Goal: Transaction & Acquisition: Obtain resource

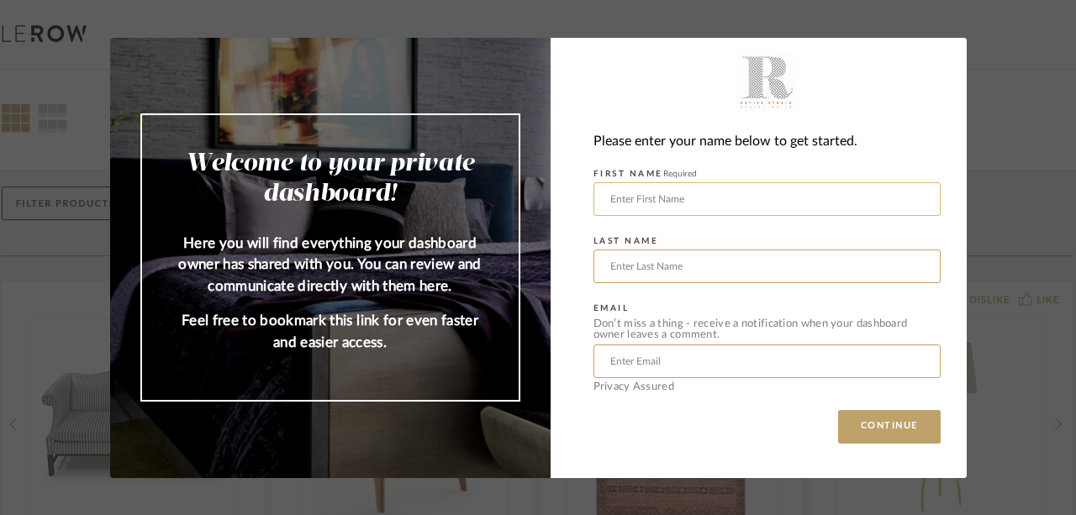
click at [822, 201] on input "text" at bounding box center [766, 199] width 347 height 34
type input "[PERSON_NAME]"
click at [811, 365] on input "[PERSON_NAME][EMAIL_ADDRESS][DOMAIN_NAME]" at bounding box center [766, 362] width 347 height 34
type input "e"
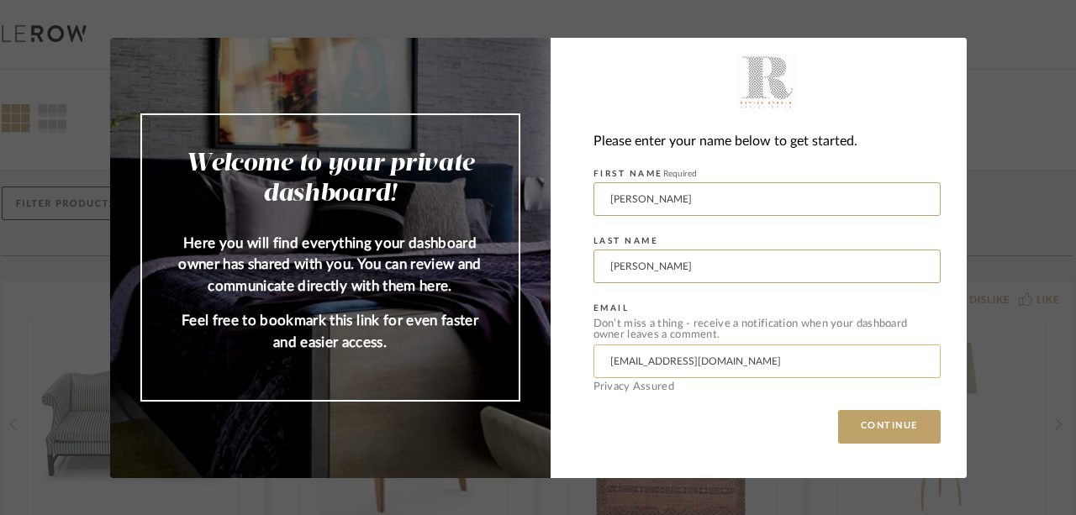
type input "[EMAIL_ADDRESS][DOMAIN_NAME]"
click at [838, 410] on button "CONTINUE" at bounding box center [889, 427] width 103 height 34
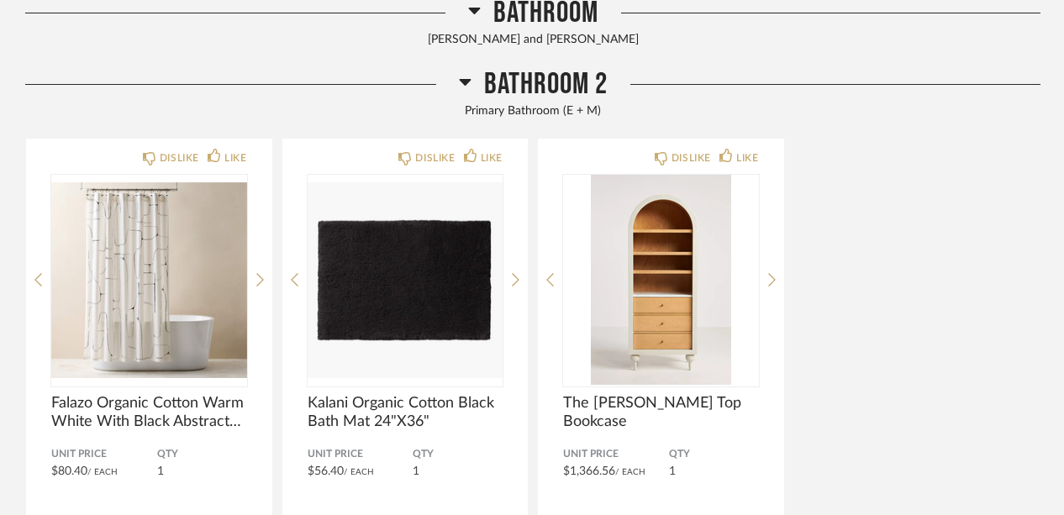
scroll to position [820, 0]
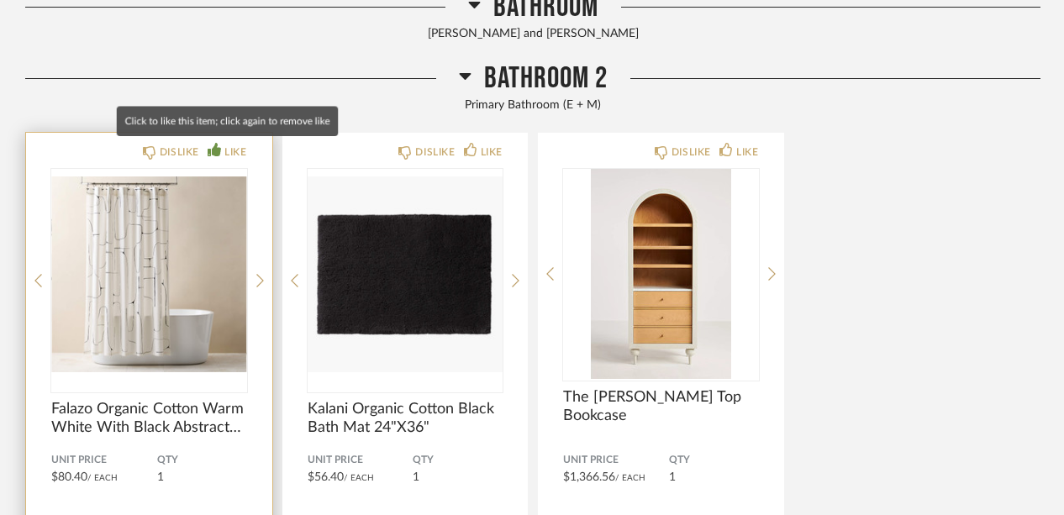
click at [228, 147] on div "LIKE" at bounding box center [235, 152] width 22 height 17
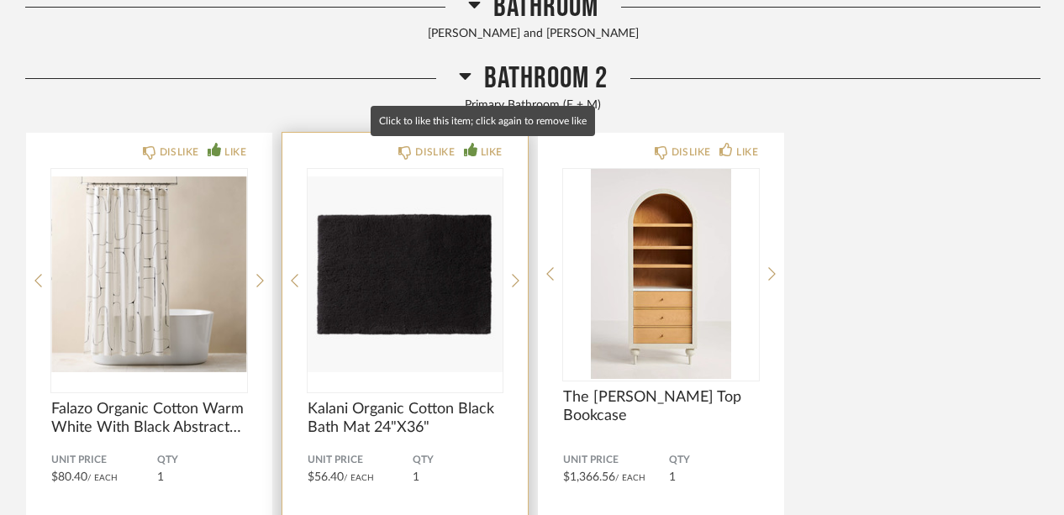
click at [495, 152] on div "LIKE" at bounding box center [492, 152] width 22 height 17
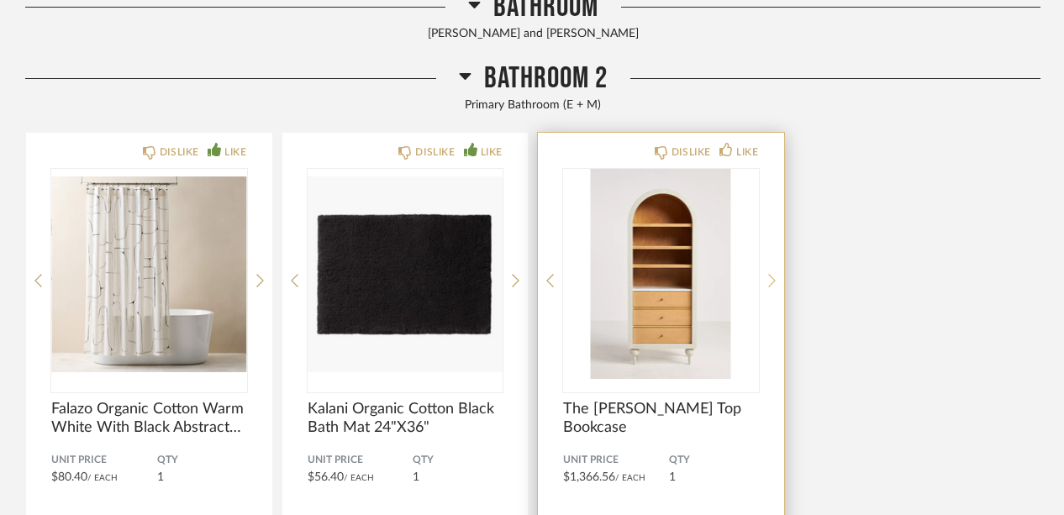
click at [774, 278] on icon at bounding box center [772, 280] width 8 height 15
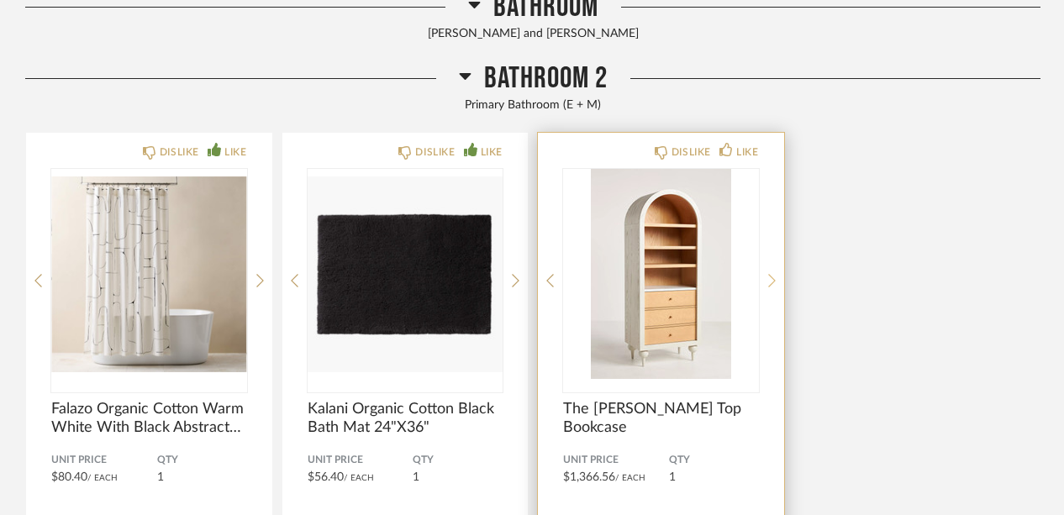
click at [774, 278] on icon at bounding box center [772, 280] width 8 height 15
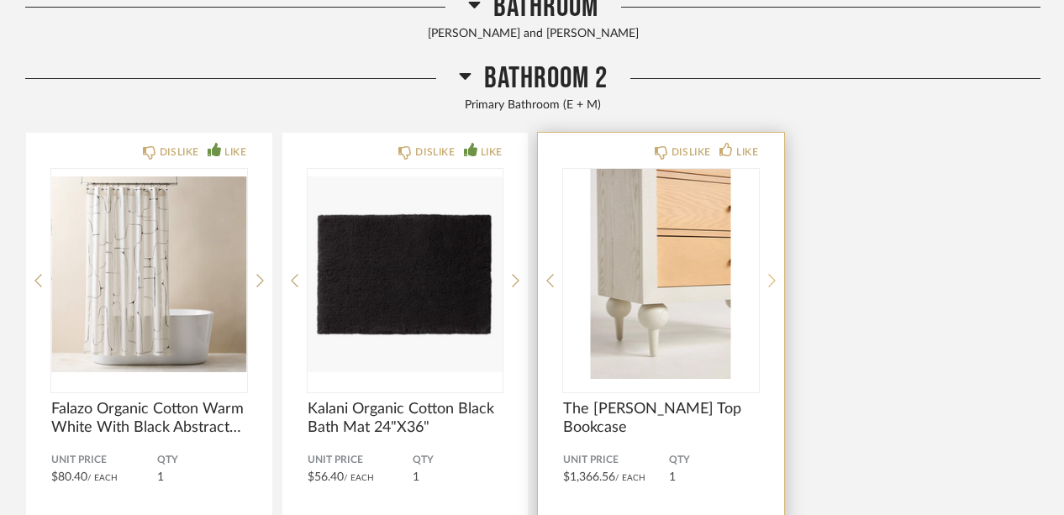
click at [774, 278] on icon at bounding box center [772, 280] width 8 height 15
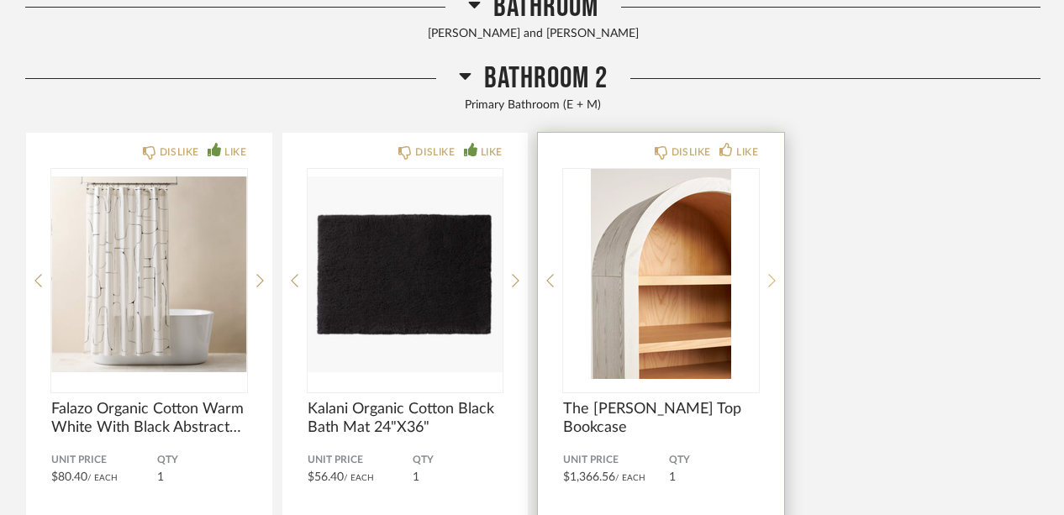
click at [774, 278] on icon at bounding box center [772, 280] width 8 height 15
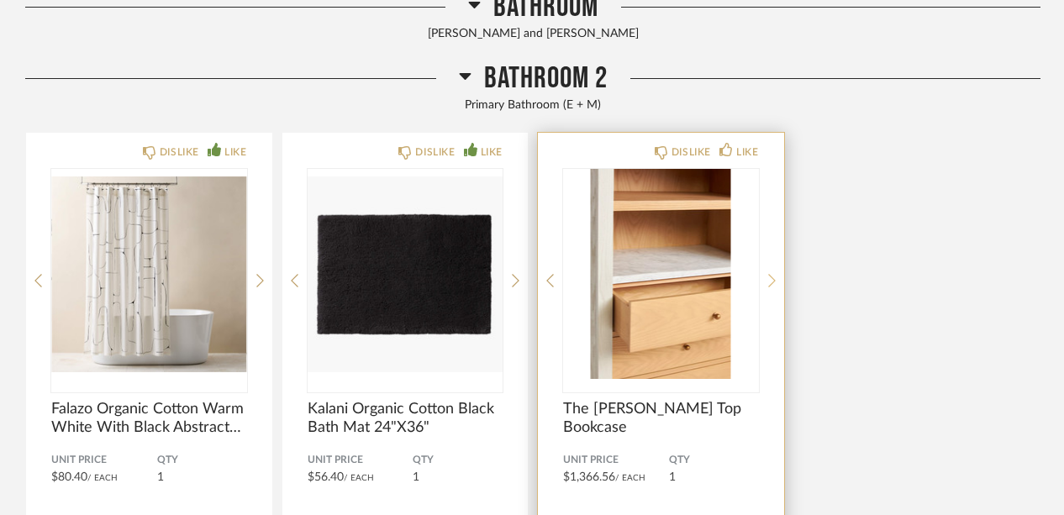
click at [774, 278] on icon at bounding box center [772, 280] width 8 height 15
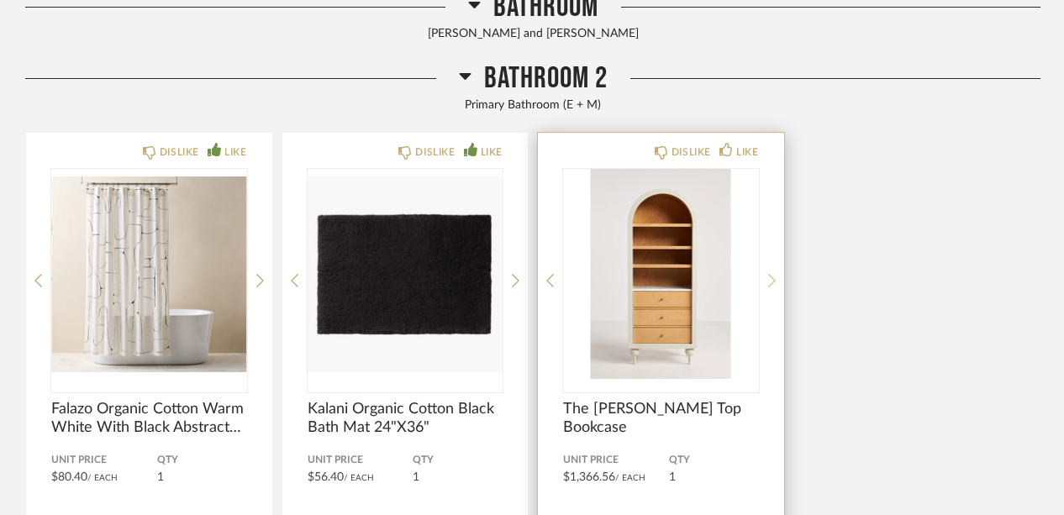
click at [774, 278] on icon at bounding box center [772, 280] width 8 height 15
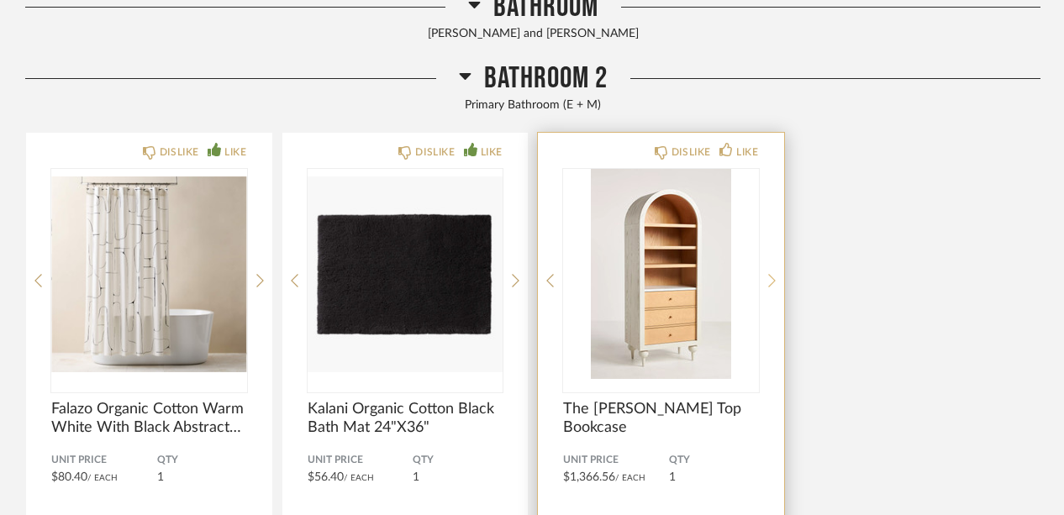
click at [774, 278] on icon at bounding box center [772, 280] width 8 height 15
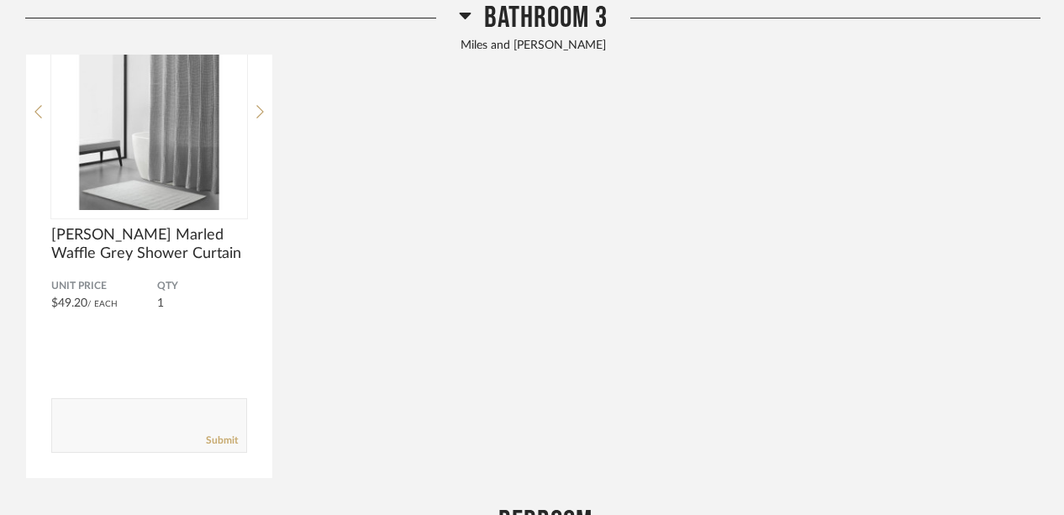
scroll to position [1478, 0]
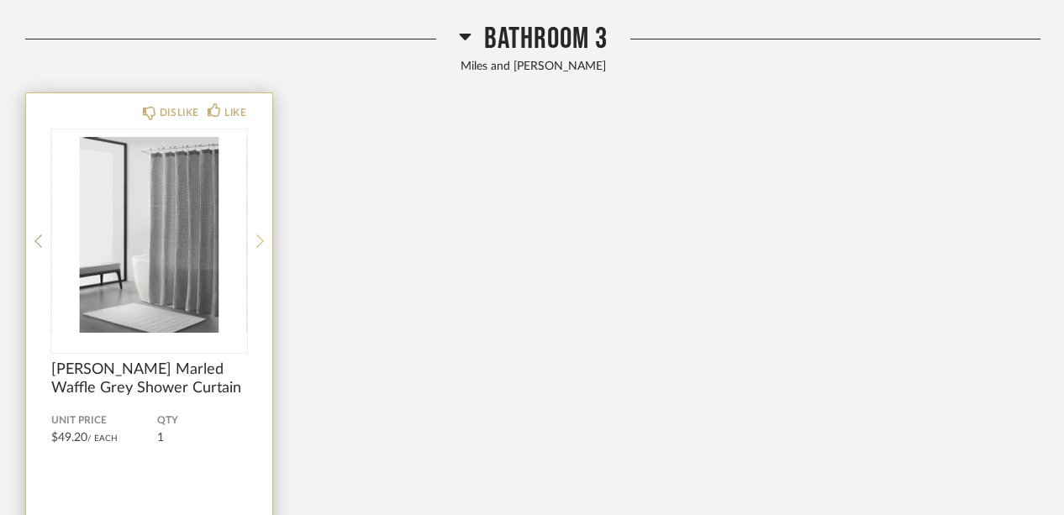
click at [261, 239] on icon at bounding box center [260, 241] width 8 height 15
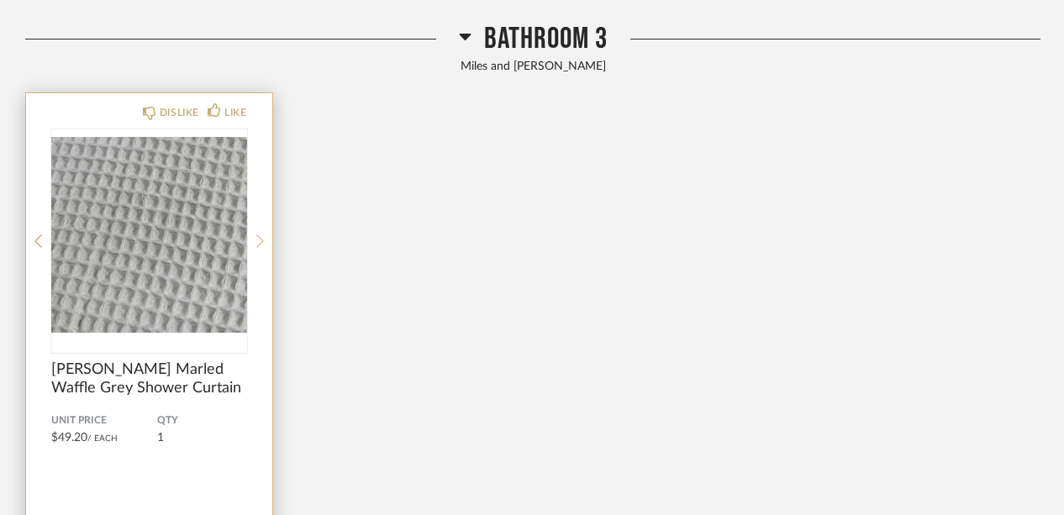
click at [261, 239] on icon at bounding box center [260, 241] width 8 height 15
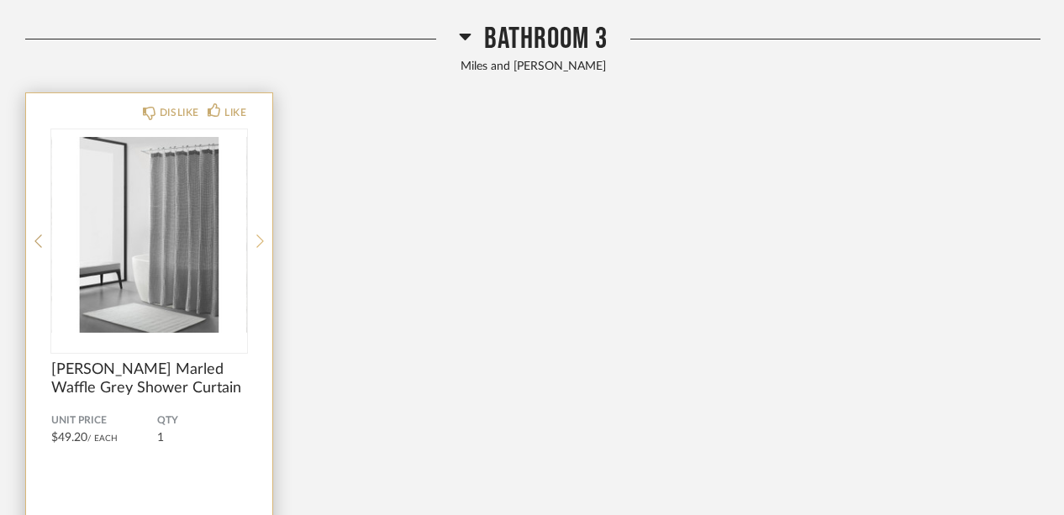
click at [261, 239] on icon at bounding box center [260, 241] width 8 height 15
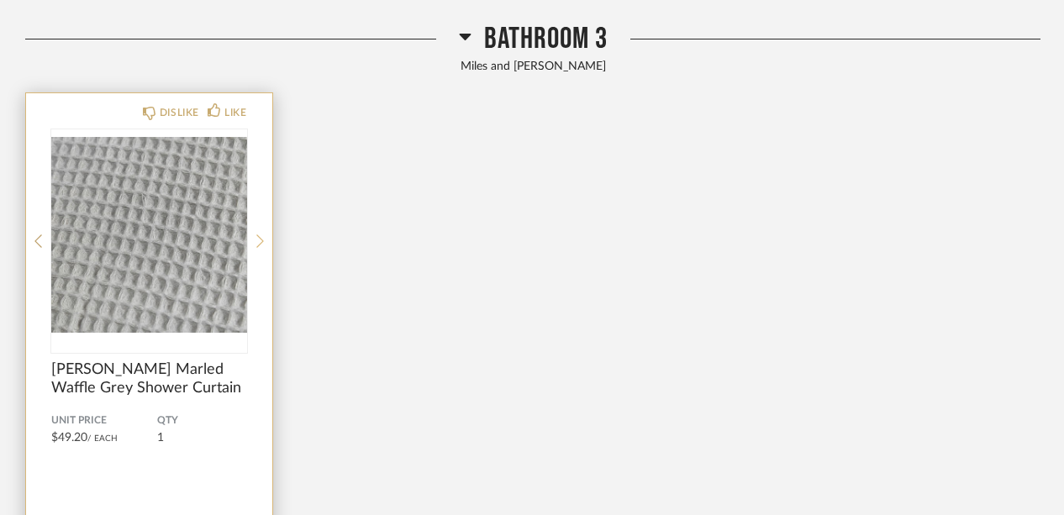
click at [261, 239] on icon at bounding box center [260, 241] width 8 height 15
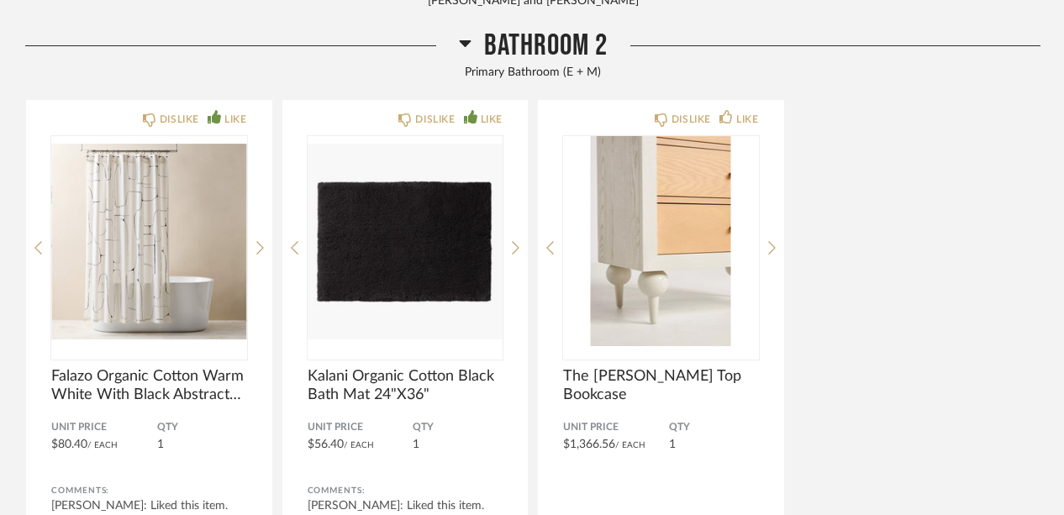
scroll to position [769, 0]
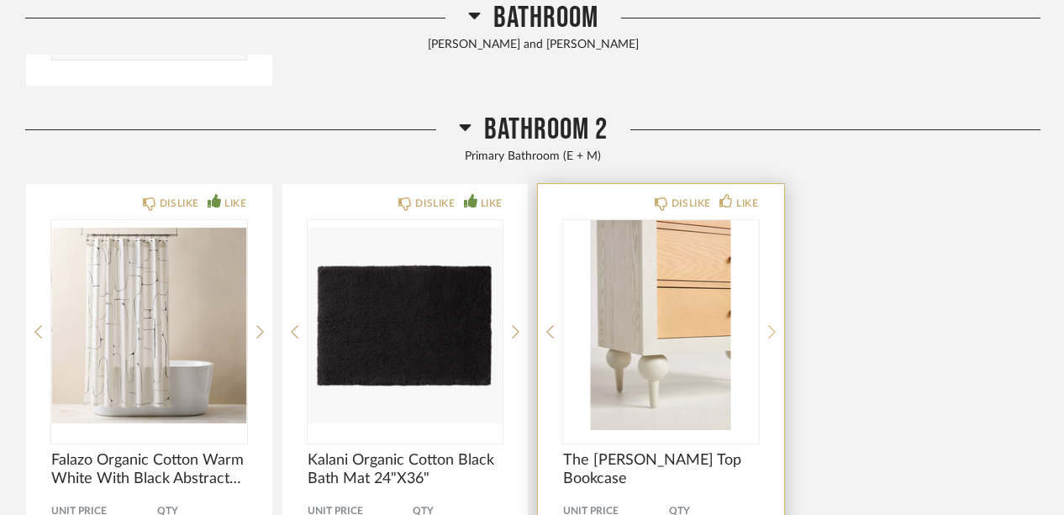
click at [769, 325] on icon at bounding box center [772, 331] width 8 height 13
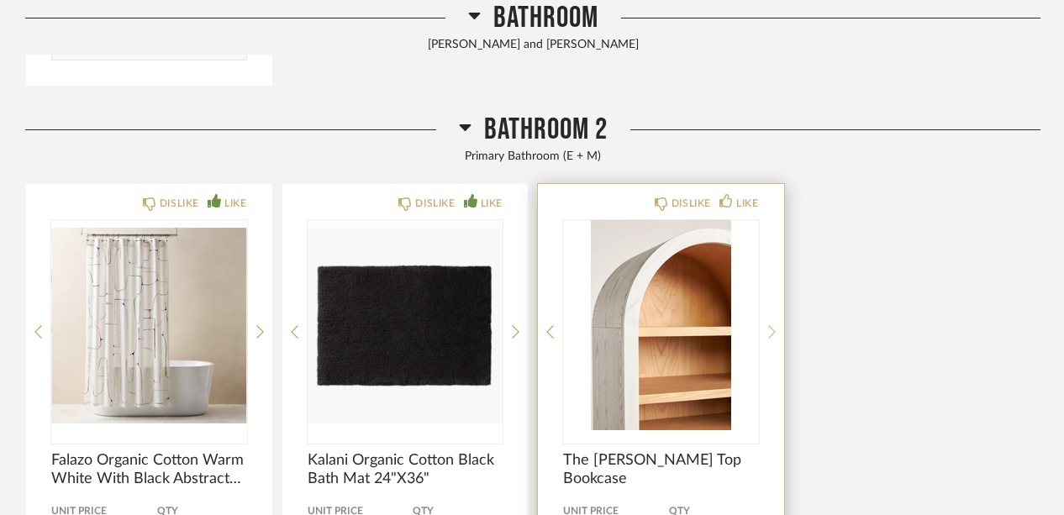
click at [769, 321] on div at bounding box center [772, 332] width 8 height 224
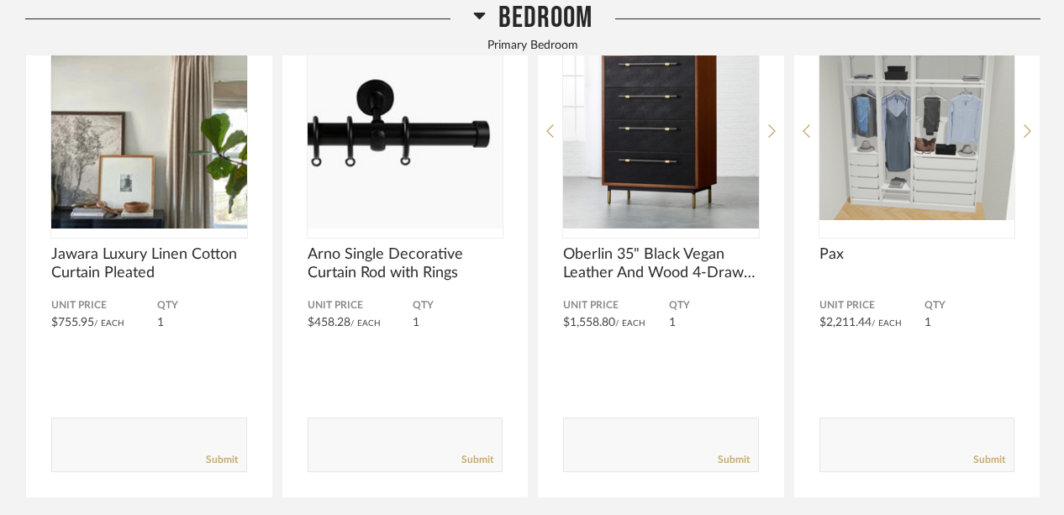
scroll to position [2166, 0]
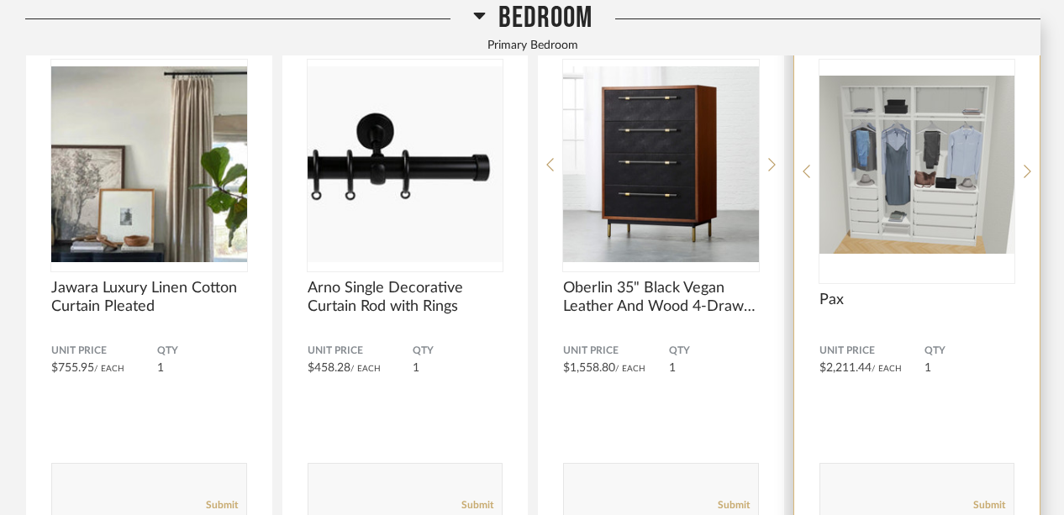
click at [1022, 166] on div "DISLIKE LIKE Pax Unit Price $2,211.44 / Each QTY 1 Comments: Submit" at bounding box center [917, 283] width 246 height 519
click at [1026, 166] on icon at bounding box center [1028, 171] width 8 height 15
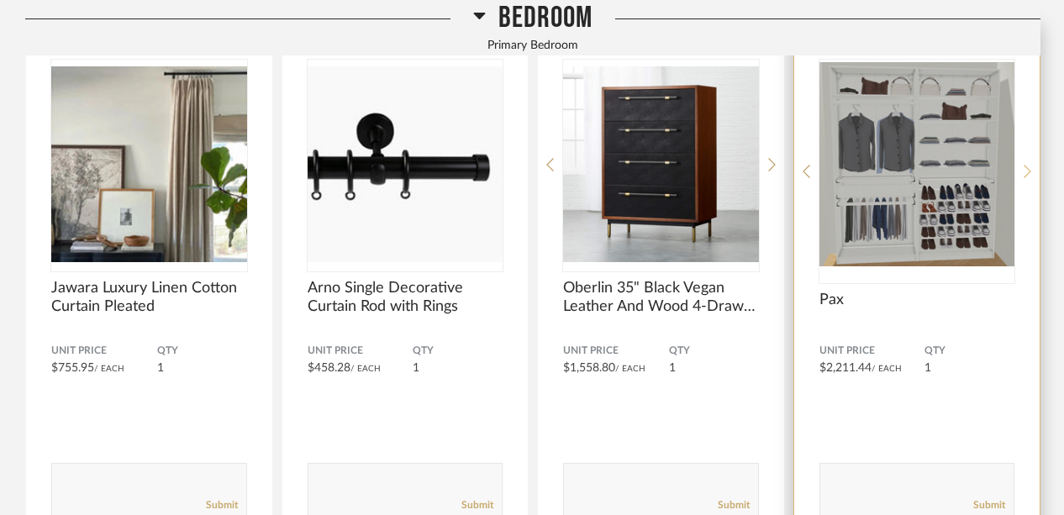
click at [1026, 166] on icon at bounding box center [1028, 171] width 8 height 15
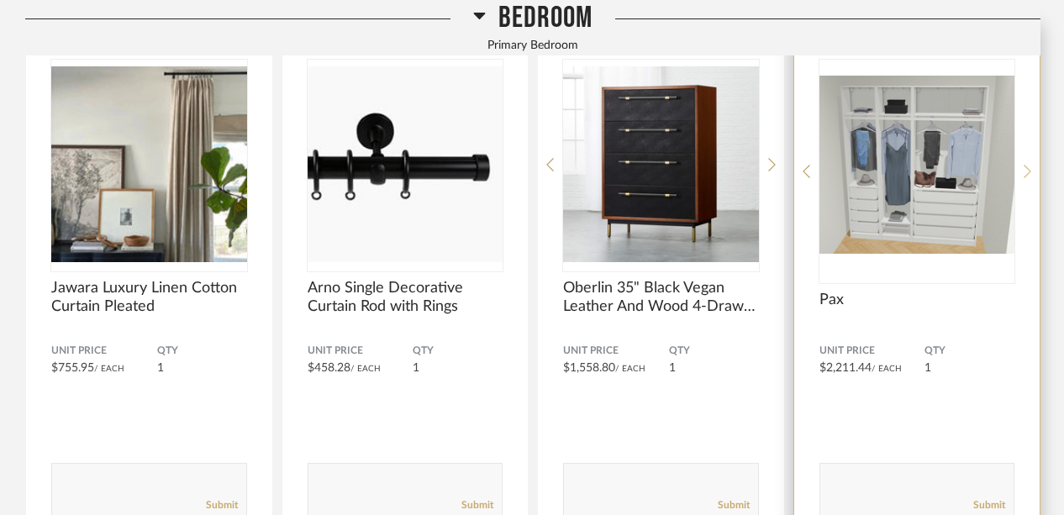
click at [1026, 166] on icon at bounding box center [1028, 171] width 8 height 15
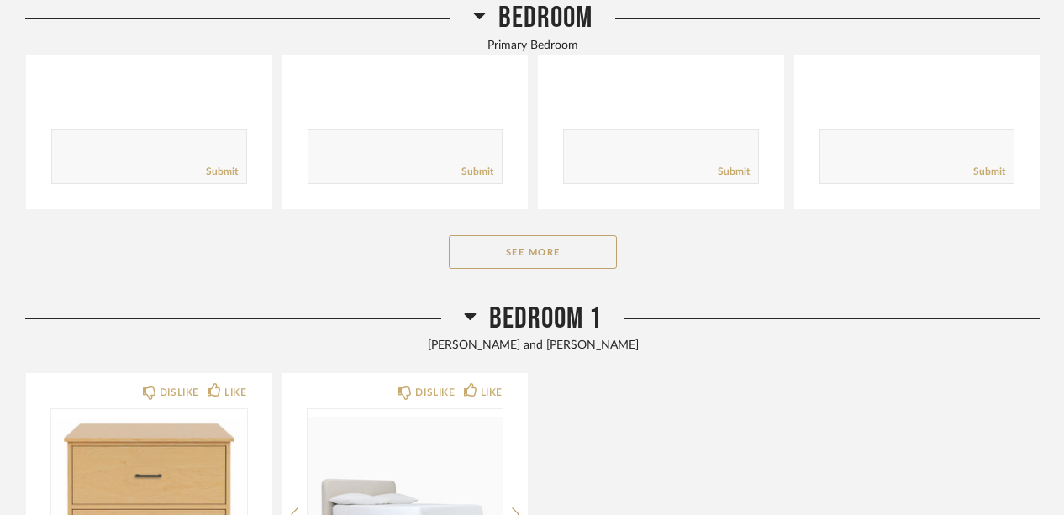
scroll to position [2512, 0]
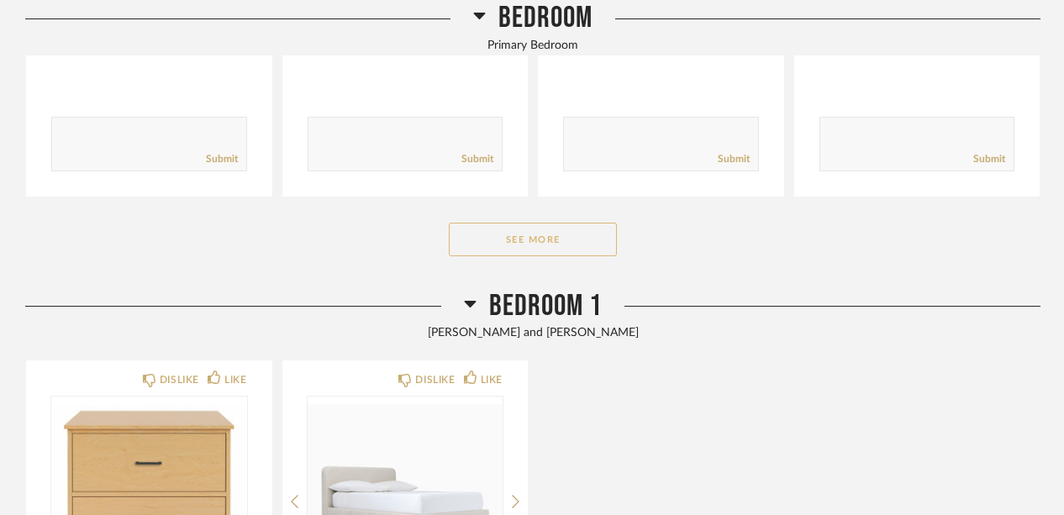
click at [517, 240] on button "See More" at bounding box center [533, 240] width 168 height 34
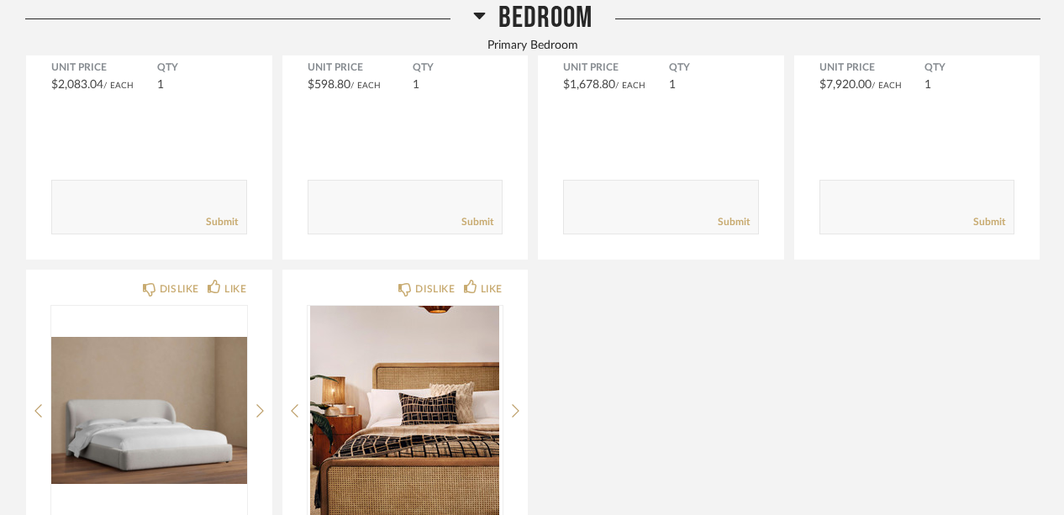
scroll to position [3089, 0]
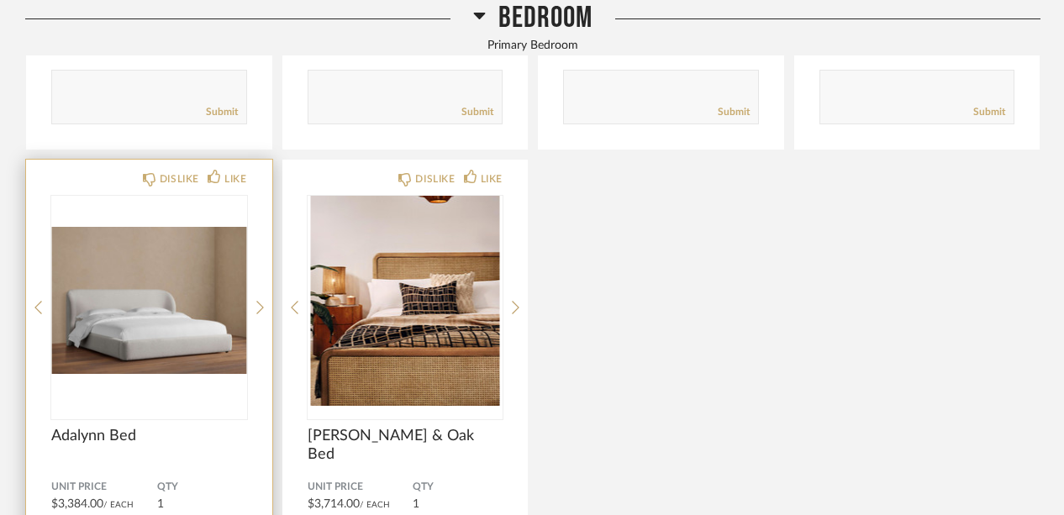
click at [256, 300] on div "DISLIKE LIKE Adalynn Bed Unit Price $3,384.00 / Each QTY 1 Comments: Submit" at bounding box center [149, 419] width 246 height 519
click at [262, 301] on icon at bounding box center [260, 307] width 8 height 15
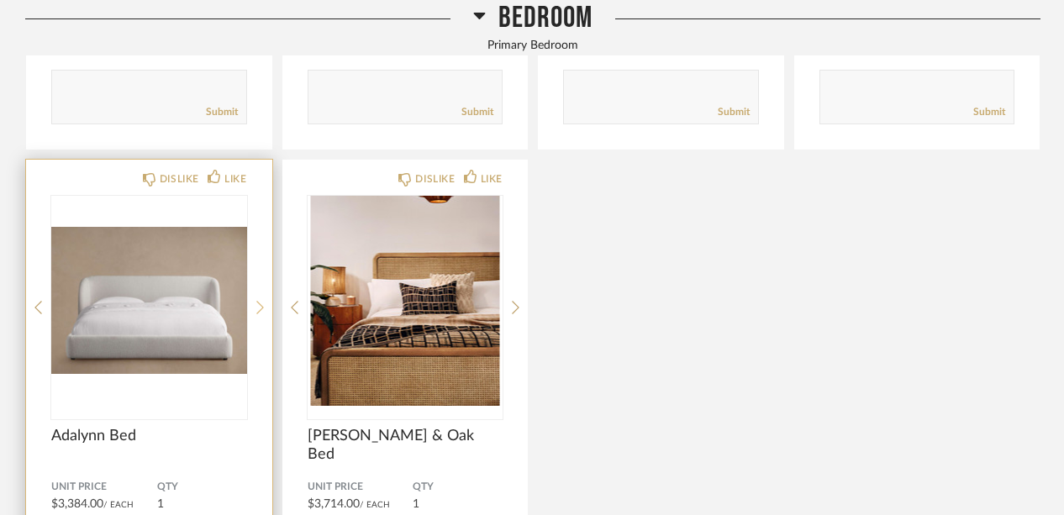
click at [262, 301] on icon at bounding box center [260, 307] width 8 height 15
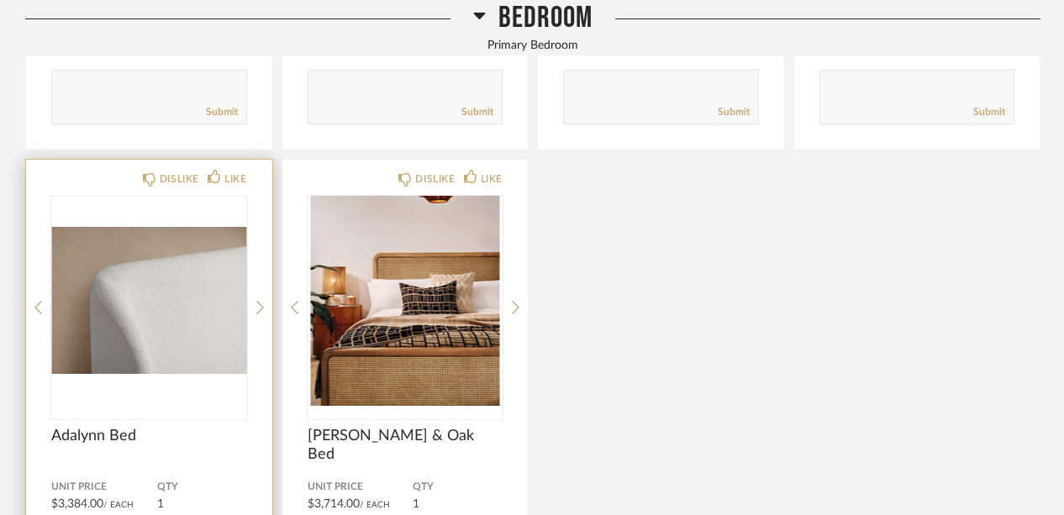
click at [161, 308] on img "2" at bounding box center [149, 301] width 196 height 210
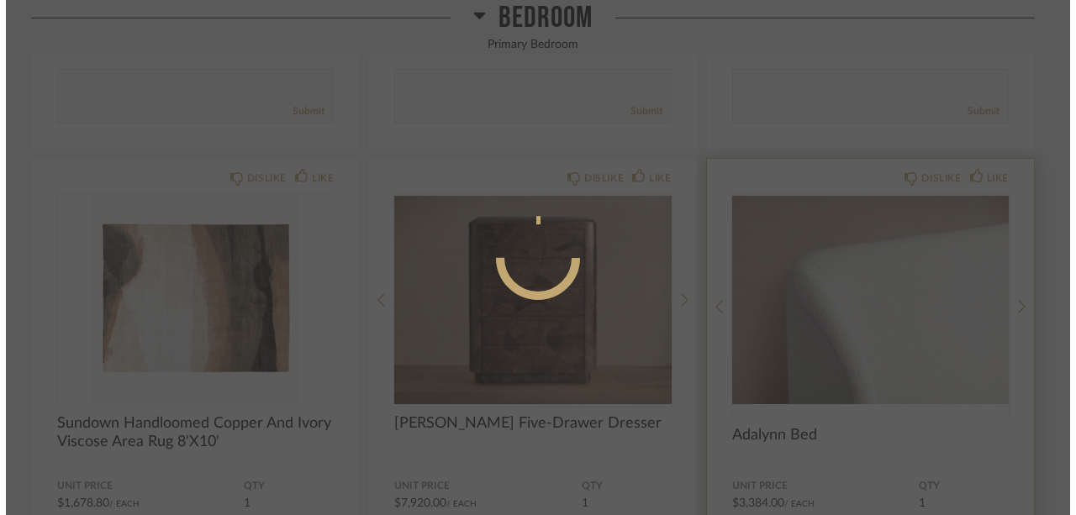
scroll to position [0, 0]
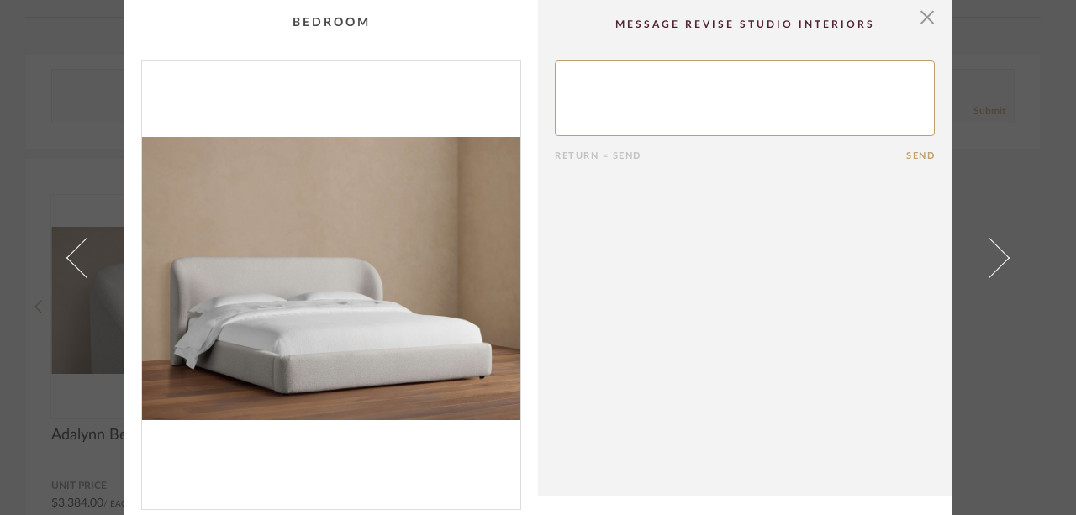
click at [393, 290] on img "0" at bounding box center [331, 278] width 378 height 435
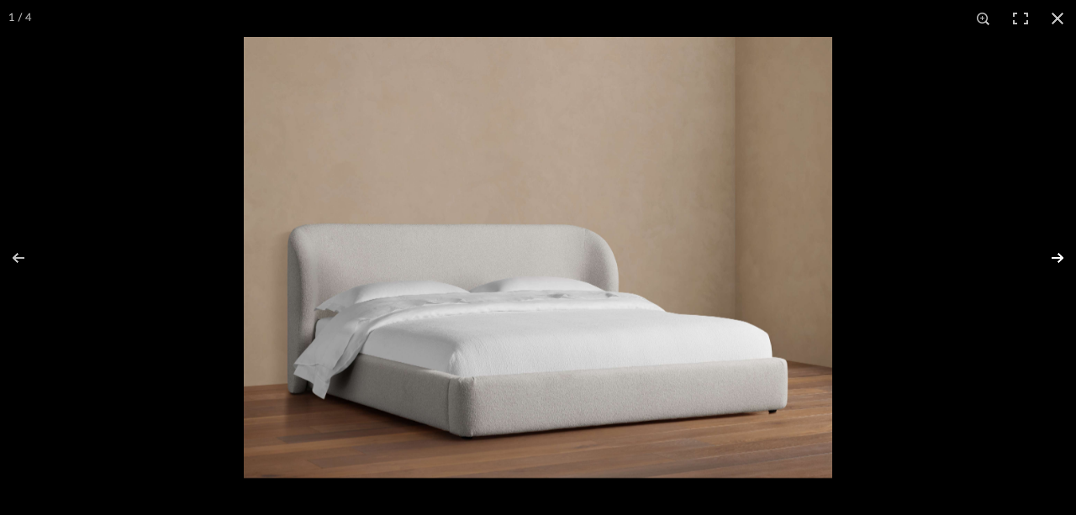
click at [1062, 257] on button at bounding box center [1046, 258] width 59 height 84
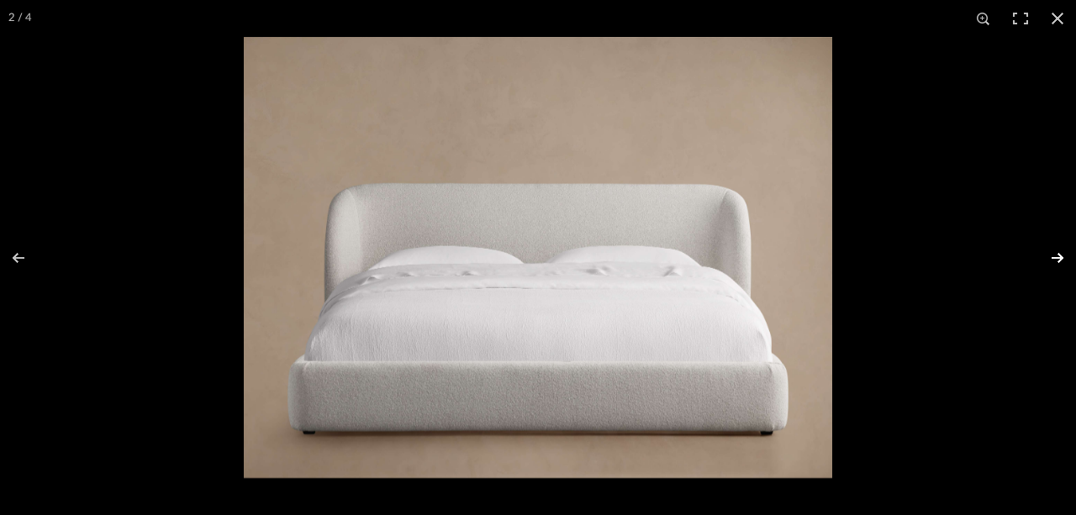
click at [1062, 257] on button at bounding box center [1046, 258] width 59 height 84
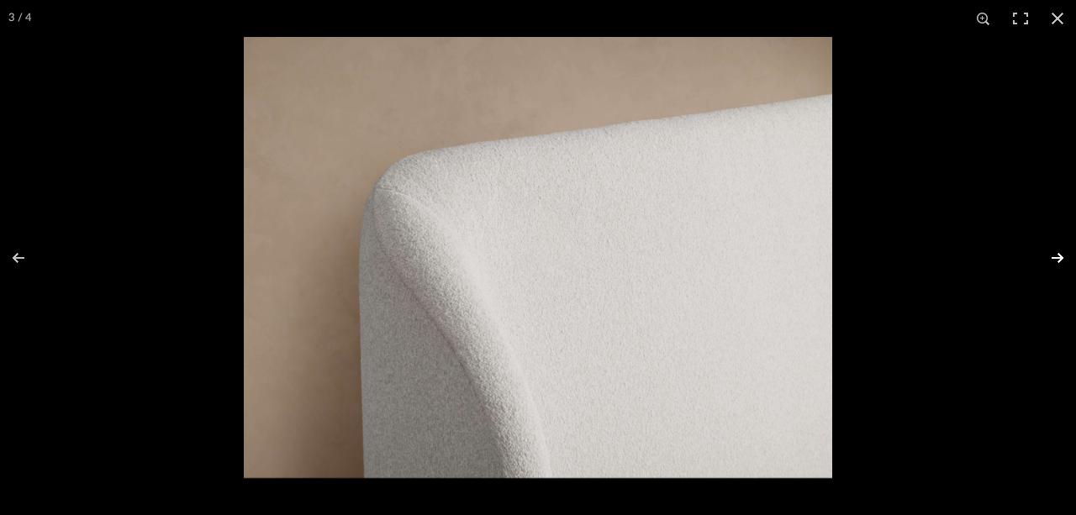
click at [1062, 257] on button at bounding box center [1046, 258] width 59 height 84
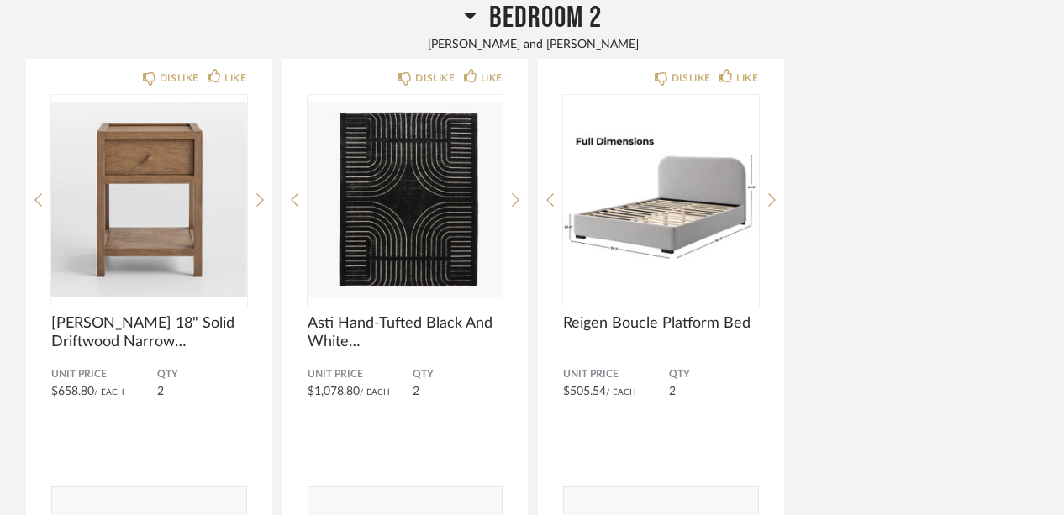
scroll to position [3406, 0]
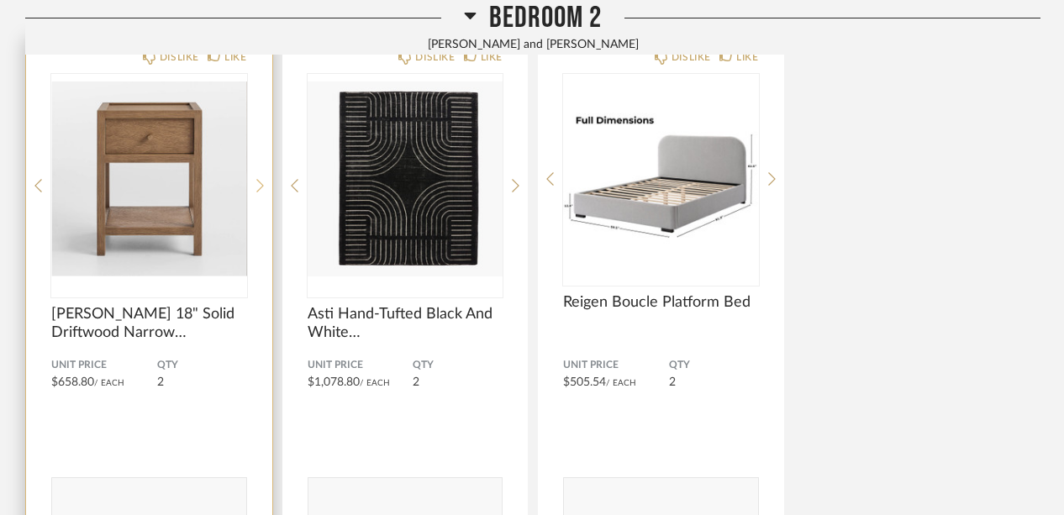
click at [259, 171] on div at bounding box center [260, 186] width 8 height 224
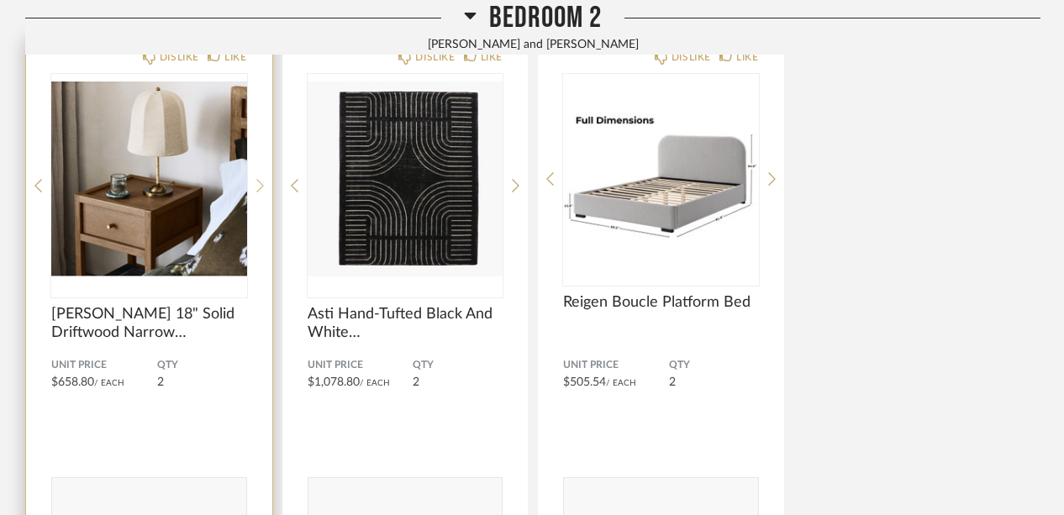
click at [260, 171] on div at bounding box center [260, 186] width 8 height 224
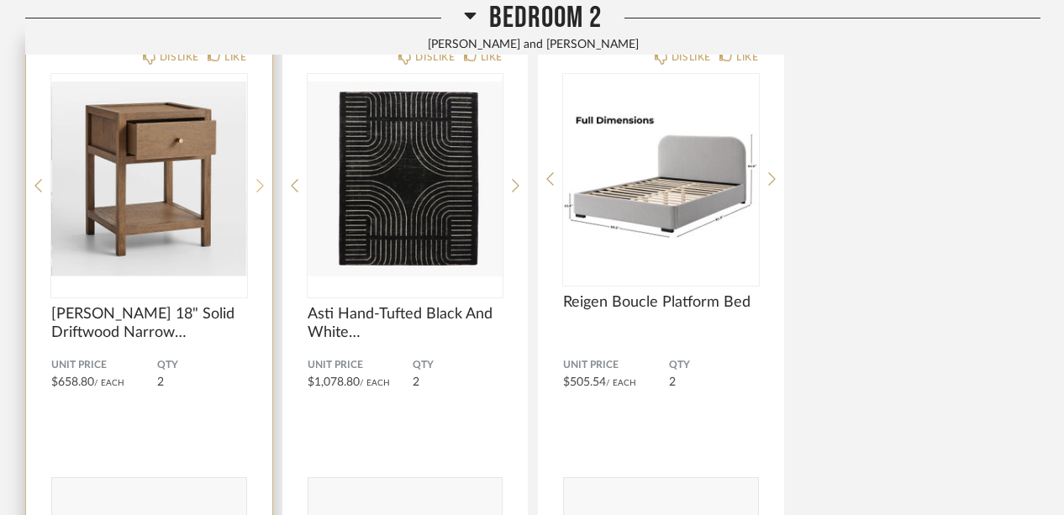
click at [260, 171] on div at bounding box center [260, 186] width 8 height 224
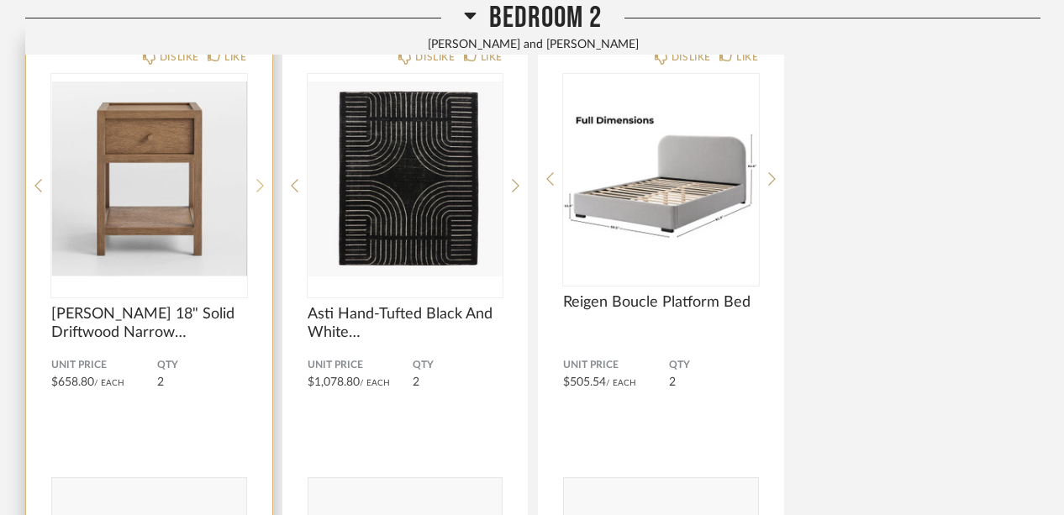
click at [260, 171] on div at bounding box center [260, 186] width 8 height 224
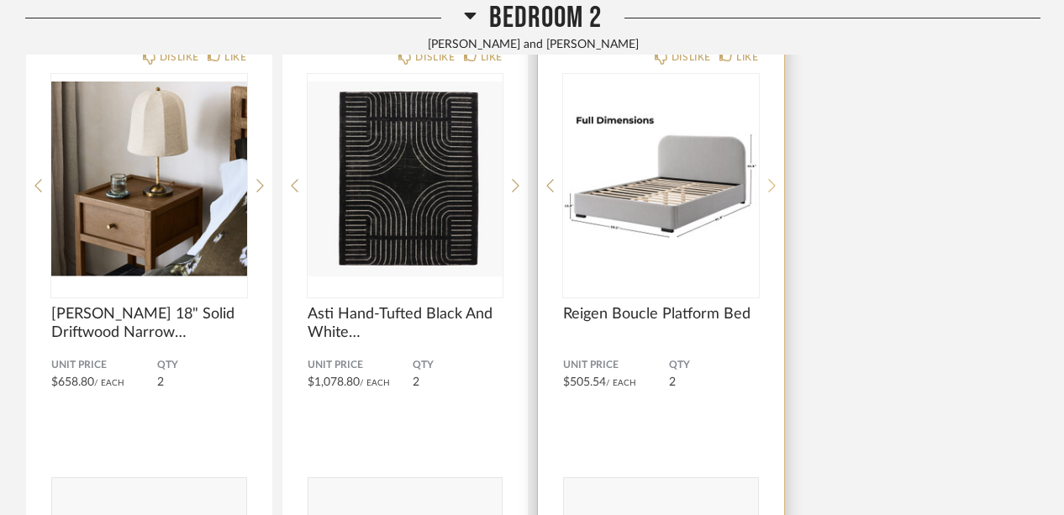
click at [768, 182] on icon at bounding box center [772, 185] width 8 height 15
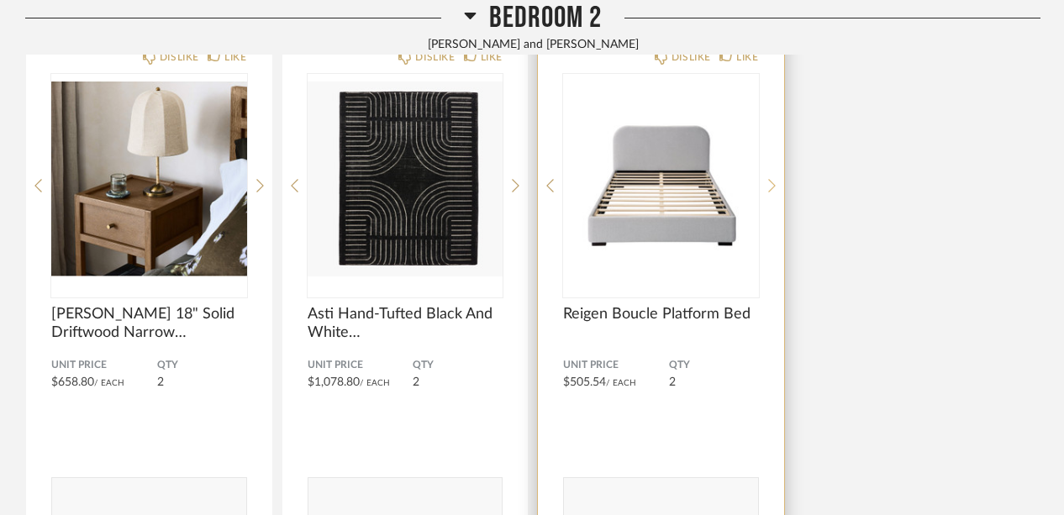
click at [768, 182] on icon at bounding box center [772, 185] width 8 height 15
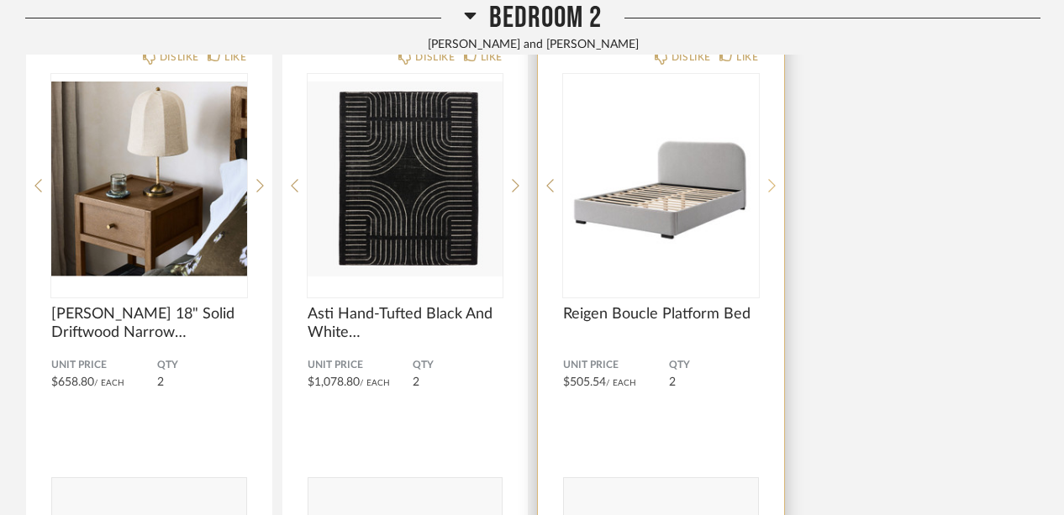
click at [768, 182] on icon at bounding box center [772, 185] width 8 height 15
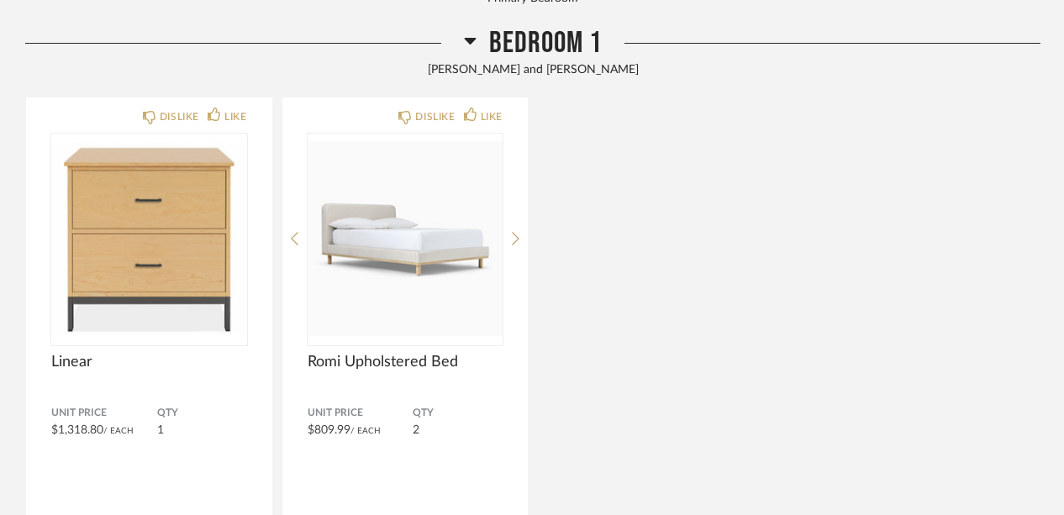
scroll to position [2768, 0]
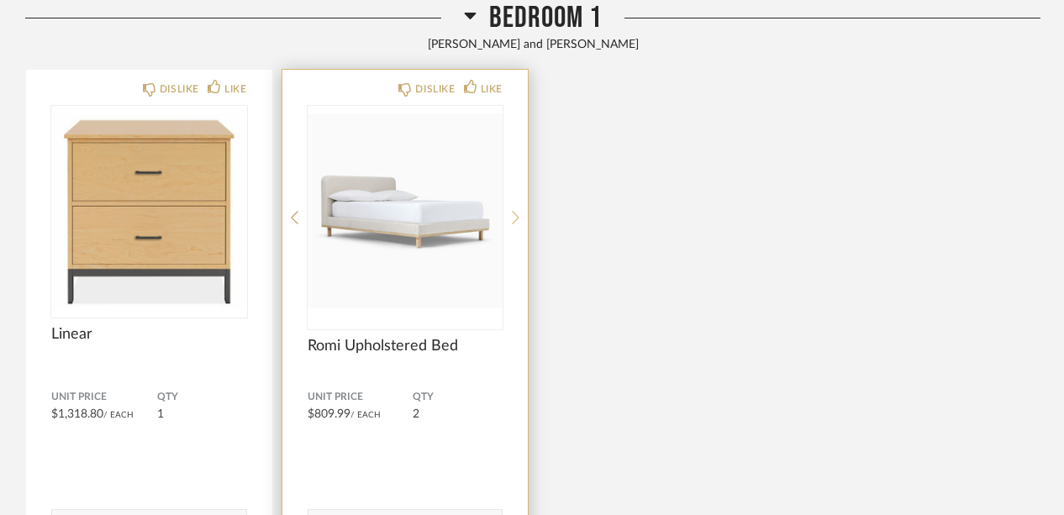
click at [518, 211] on icon at bounding box center [516, 217] width 8 height 15
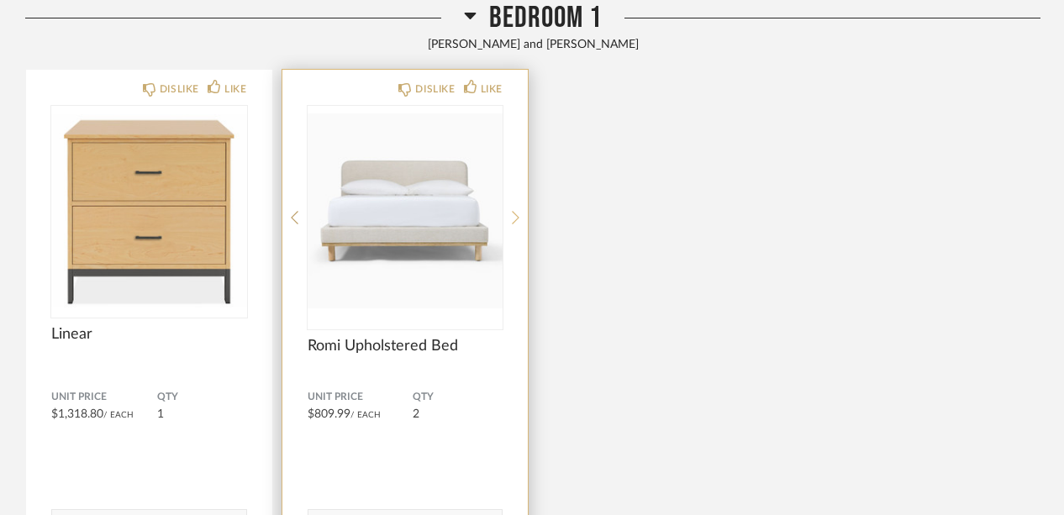
click at [518, 211] on icon at bounding box center [516, 217] width 8 height 15
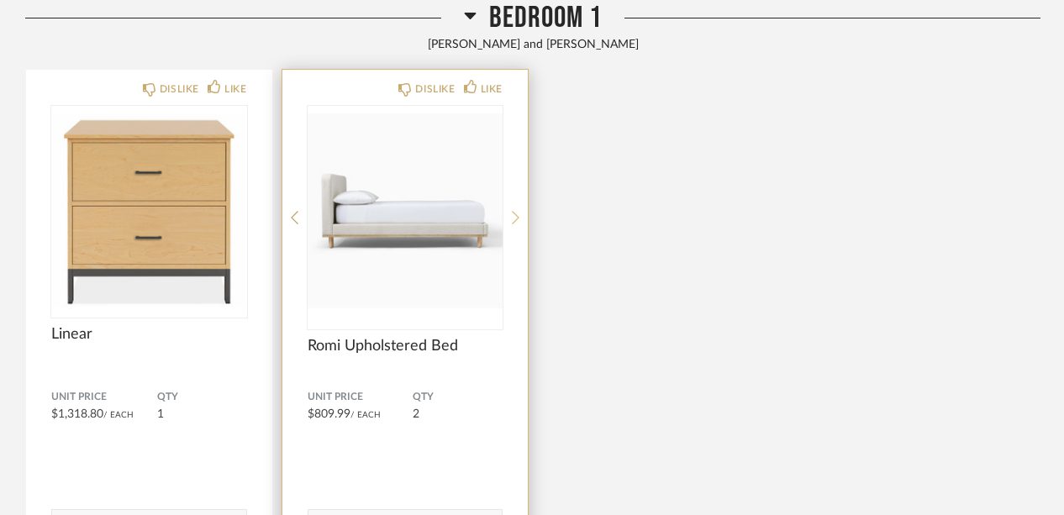
click at [518, 211] on icon at bounding box center [516, 217] width 8 height 15
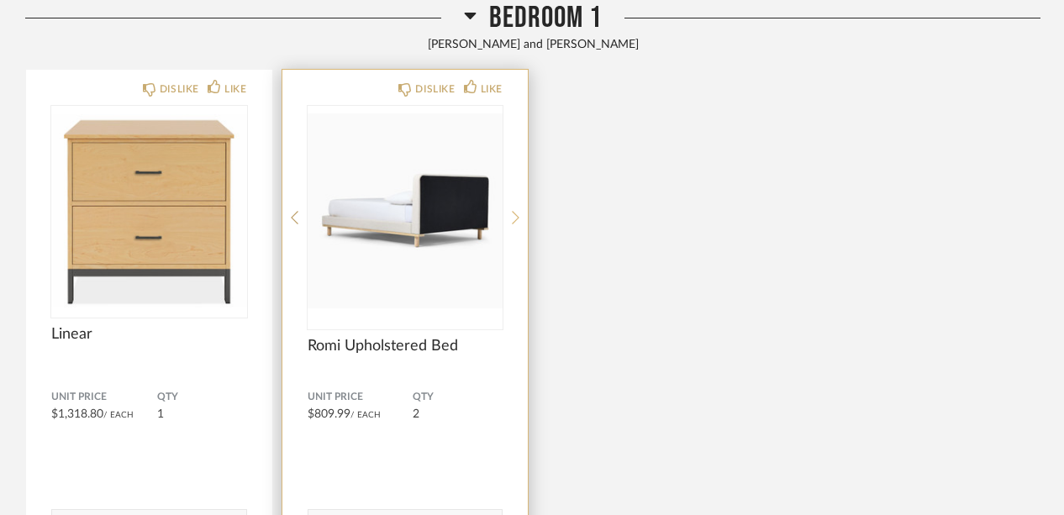
click at [518, 211] on icon at bounding box center [516, 217] width 8 height 15
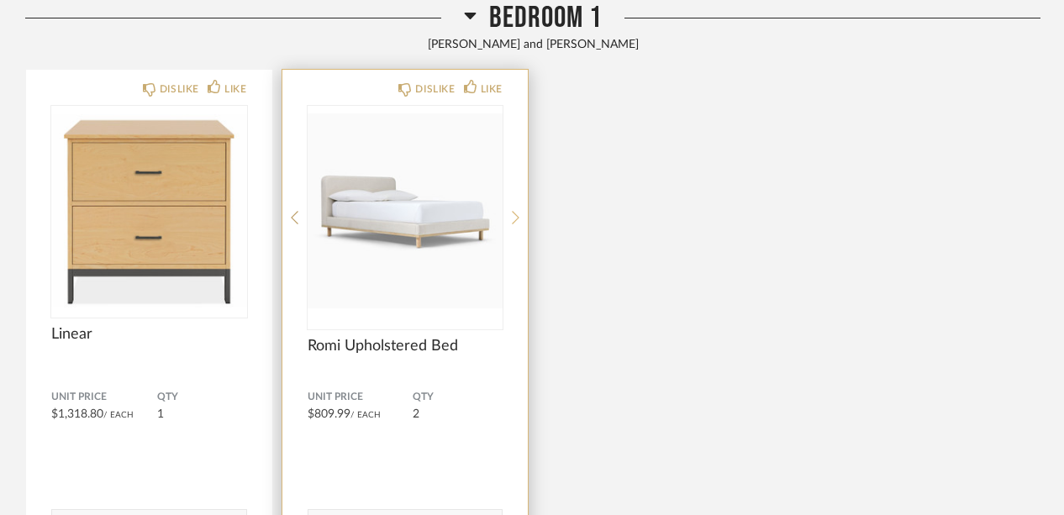
click at [518, 211] on icon at bounding box center [516, 217] width 8 height 15
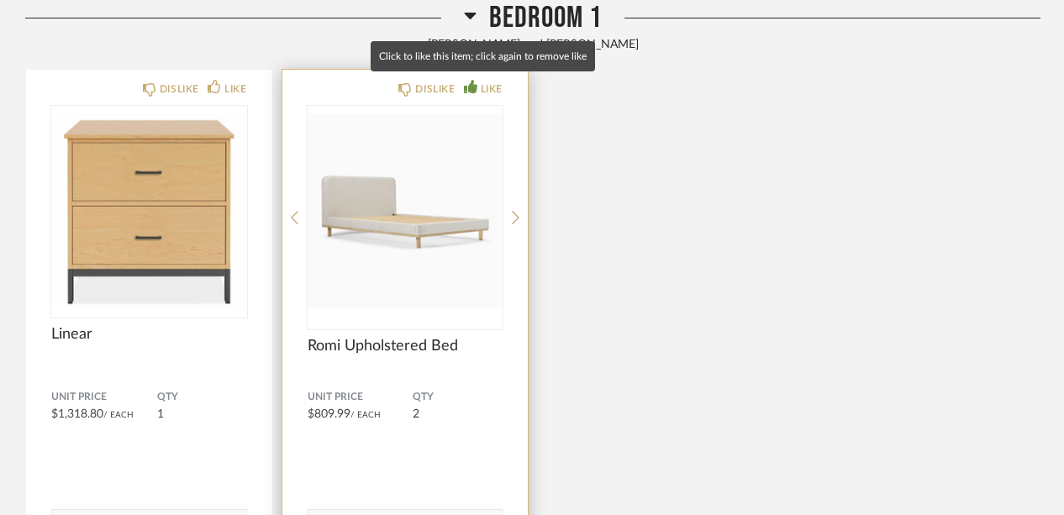
click at [493, 87] on div "LIKE" at bounding box center [492, 89] width 22 height 17
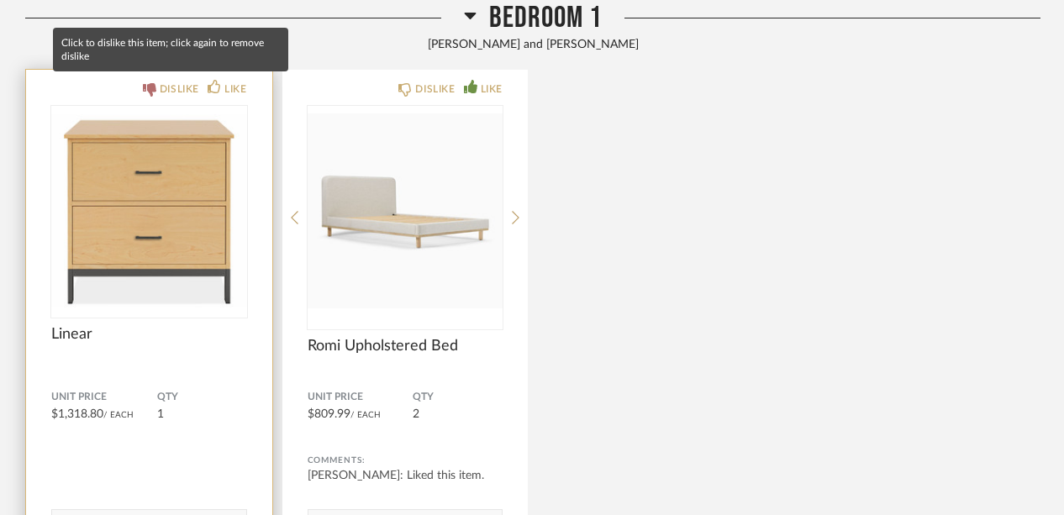
click at [176, 87] on div "DISLIKE" at bounding box center [180, 89] width 40 height 17
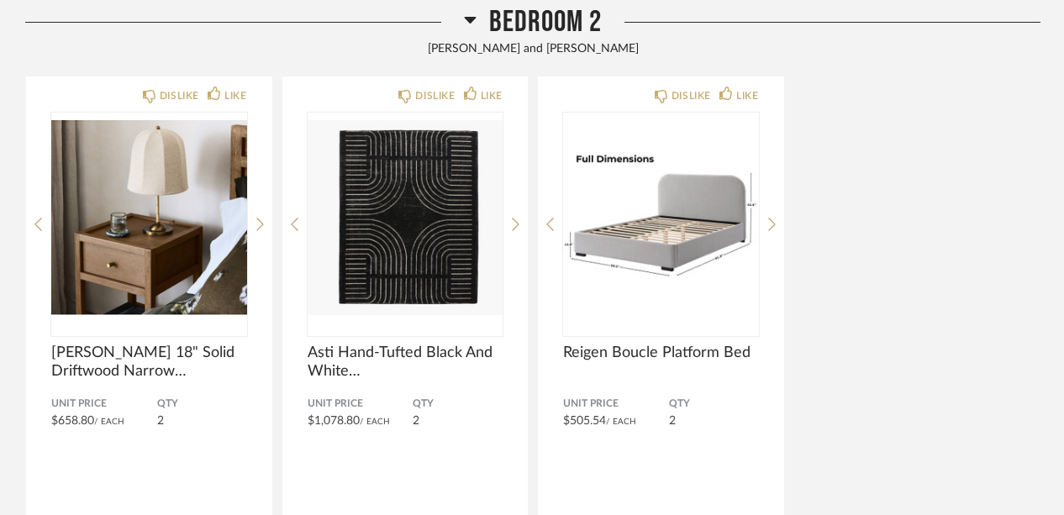
scroll to position [3386, 0]
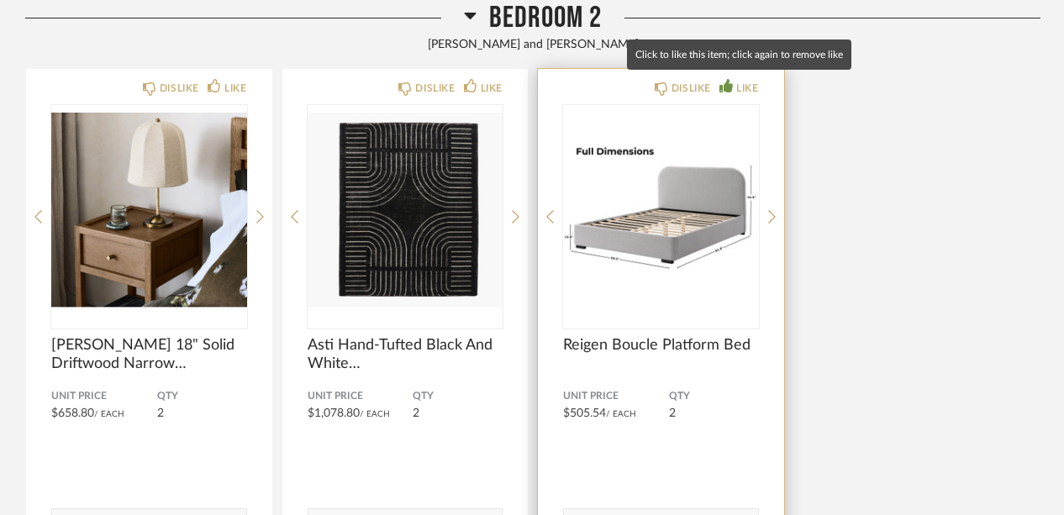
click at [748, 87] on div "LIKE" at bounding box center [747, 88] width 22 height 17
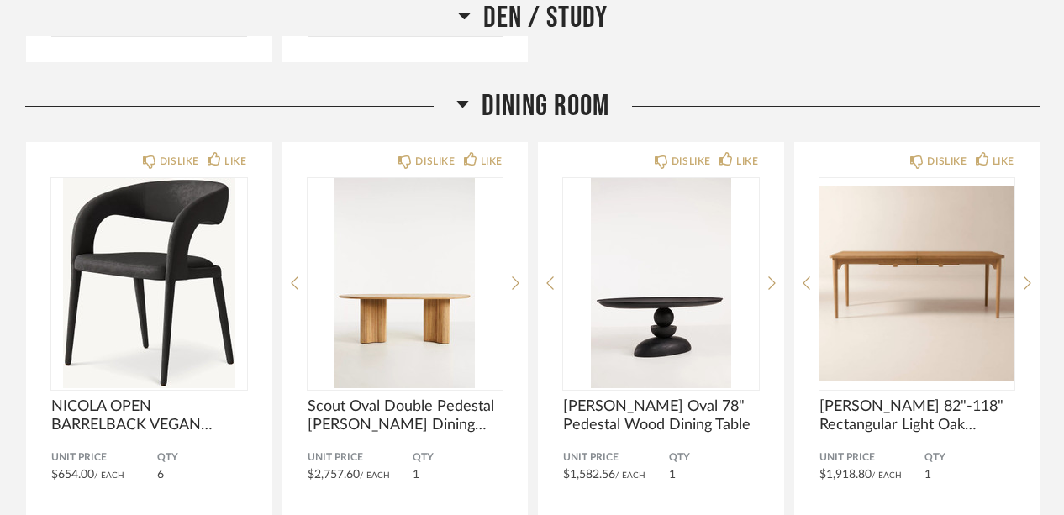
scroll to position [4515, 0]
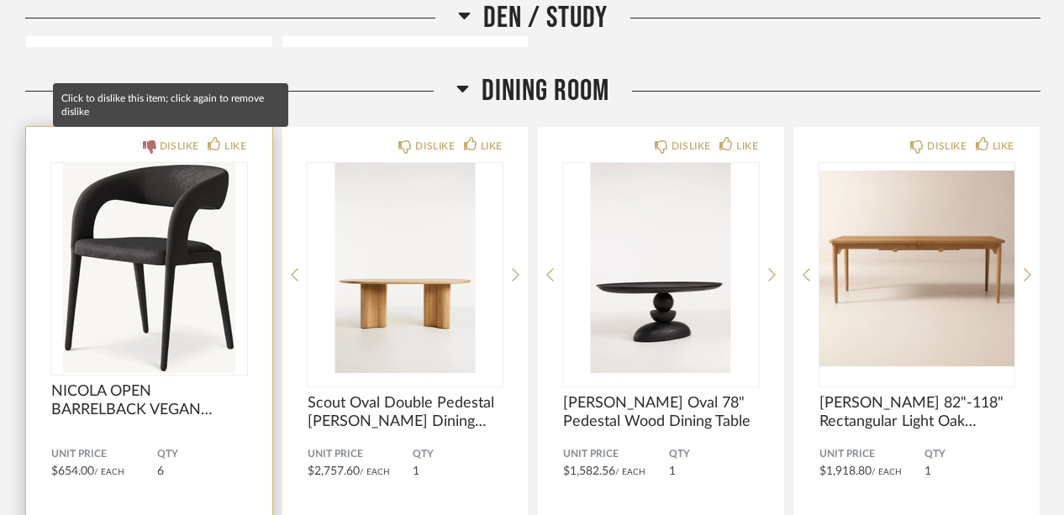
click at [177, 140] on div "DISLIKE" at bounding box center [180, 146] width 40 height 17
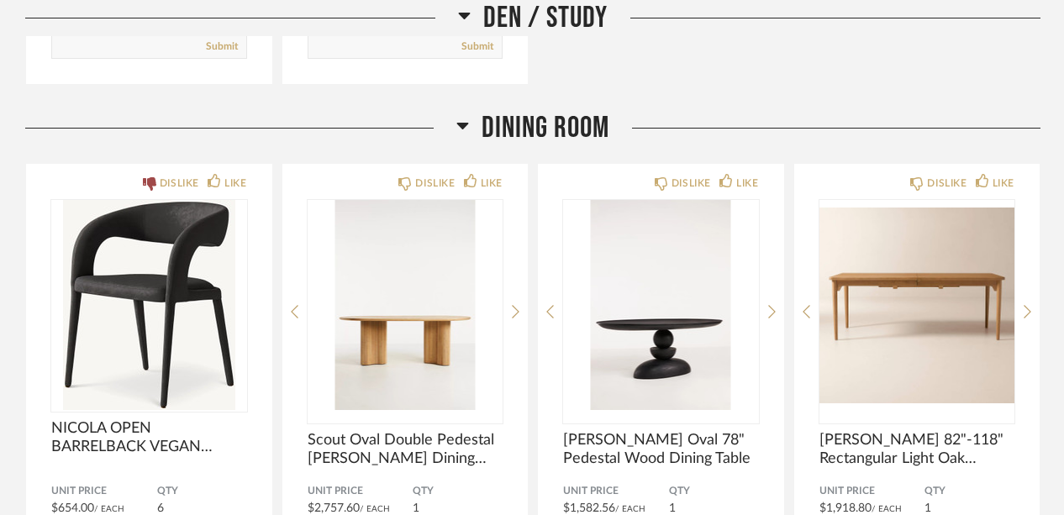
scroll to position [4433, 0]
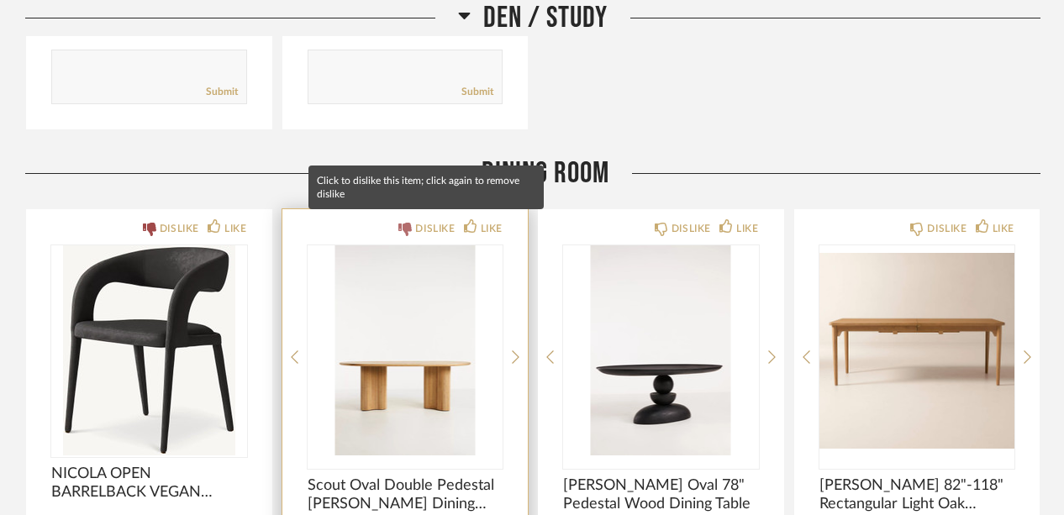
click at [437, 220] on div "DISLIKE" at bounding box center [435, 228] width 40 height 17
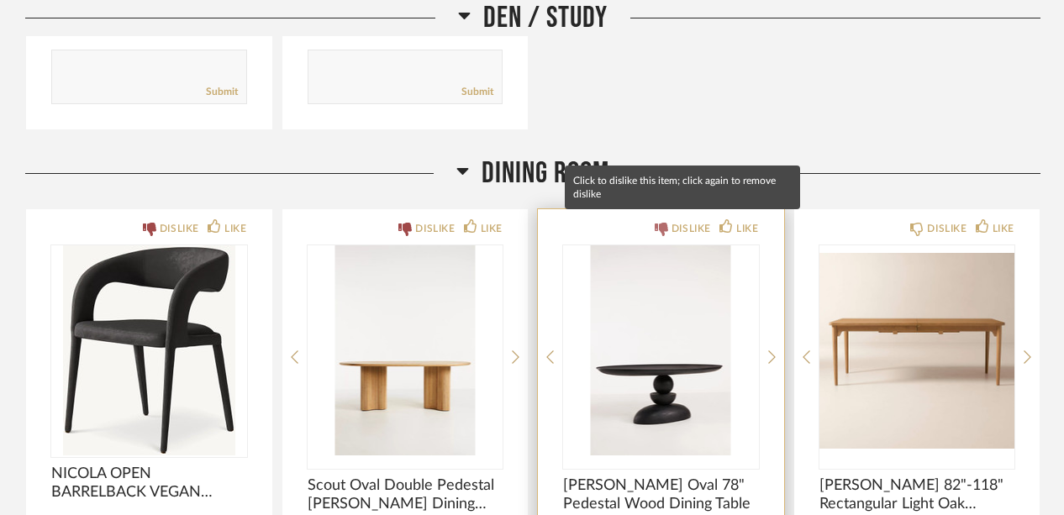
click at [693, 224] on div "DISLIKE" at bounding box center [692, 228] width 40 height 17
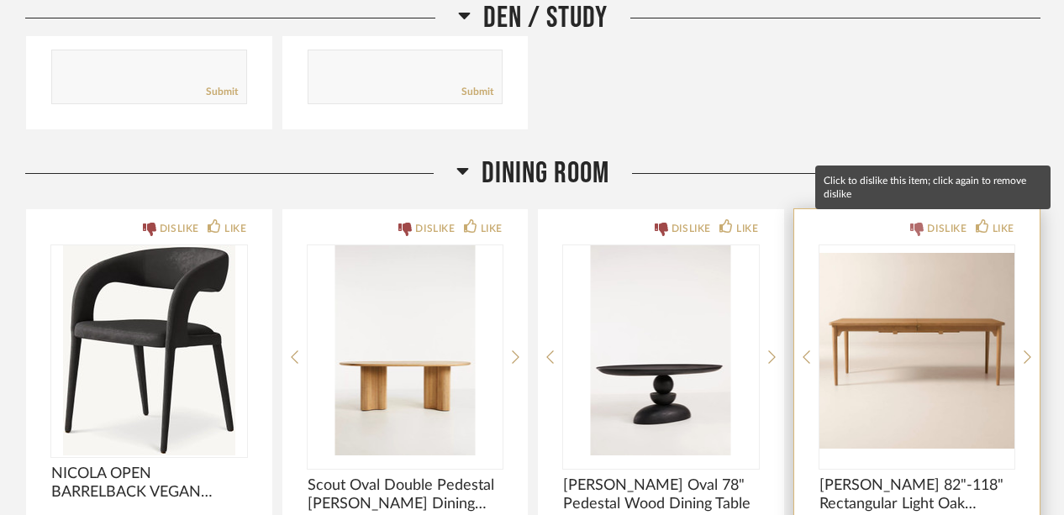
click at [938, 220] on div "DISLIKE" at bounding box center [947, 228] width 40 height 17
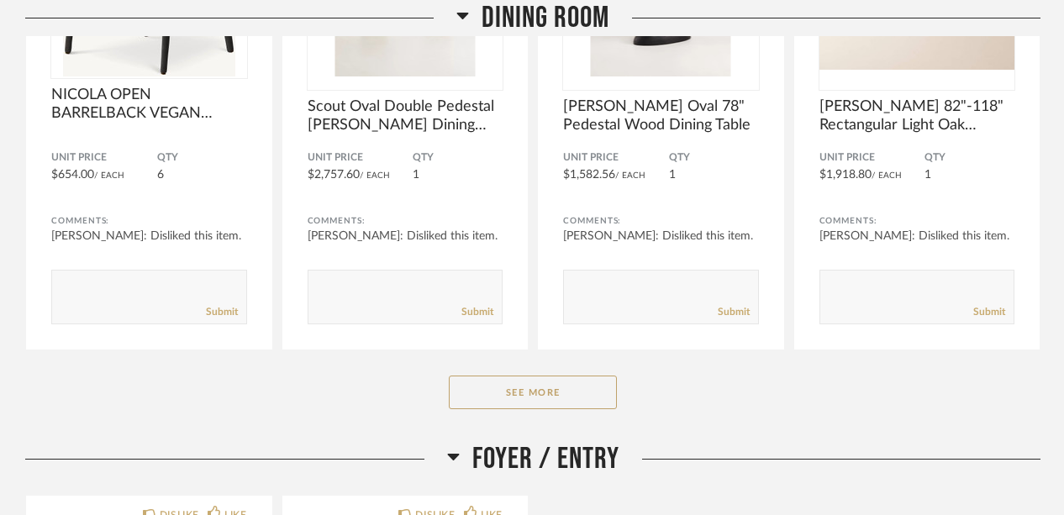
scroll to position [4827, 0]
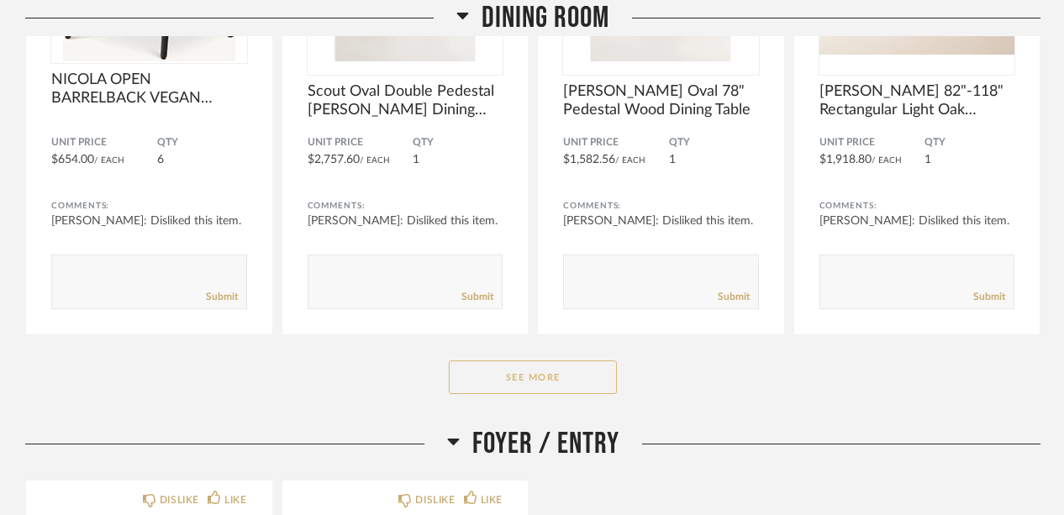
click at [550, 377] on button "See More" at bounding box center [533, 378] width 168 height 34
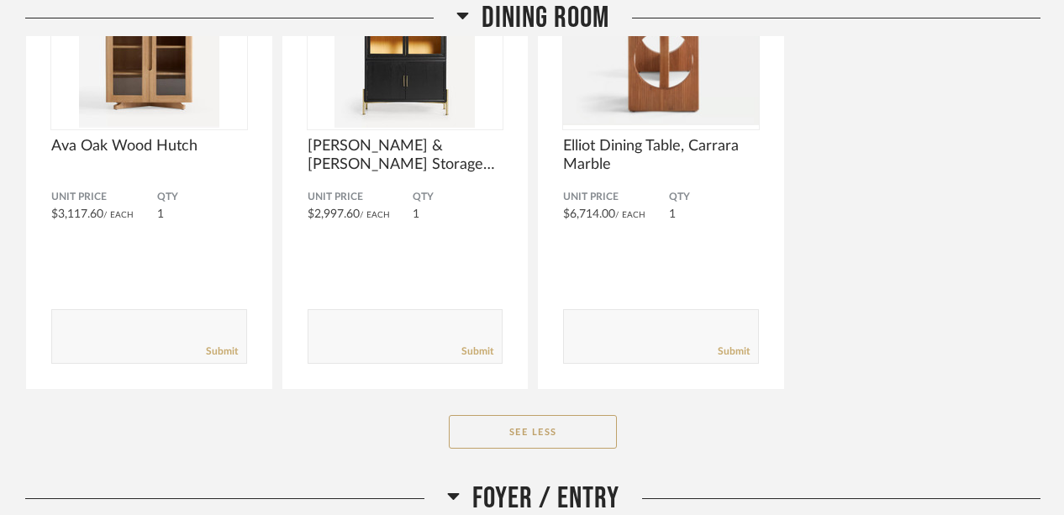
scroll to position [5619, 0]
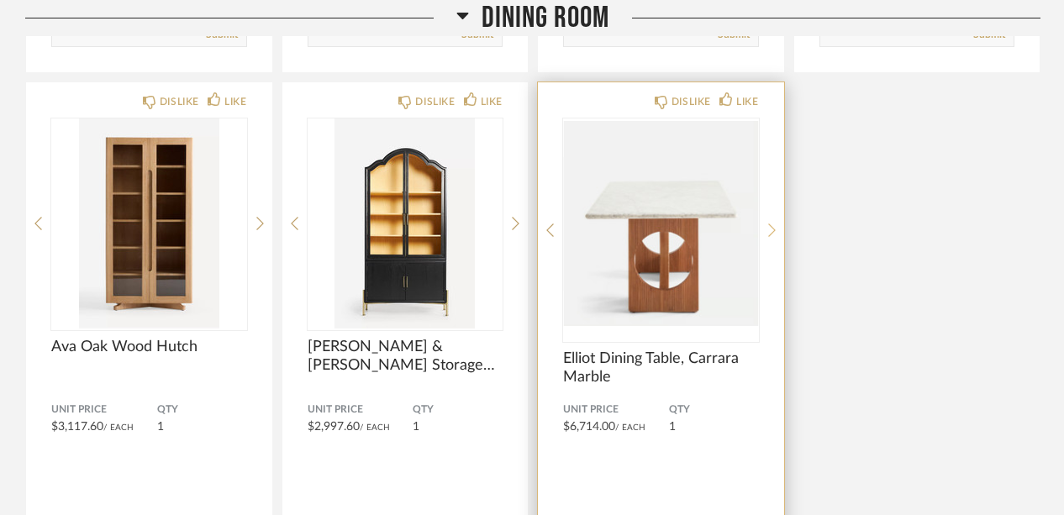
click at [768, 224] on icon at bounding box center [772, 230] width 8 height 15
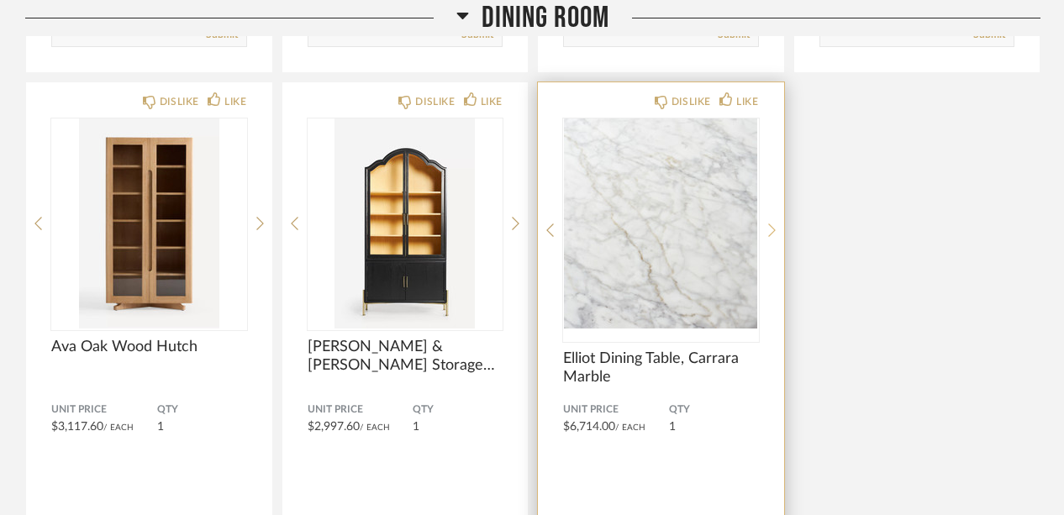
click at [768, 224] on icon at bounding box center [772, 230] width 8 height 15
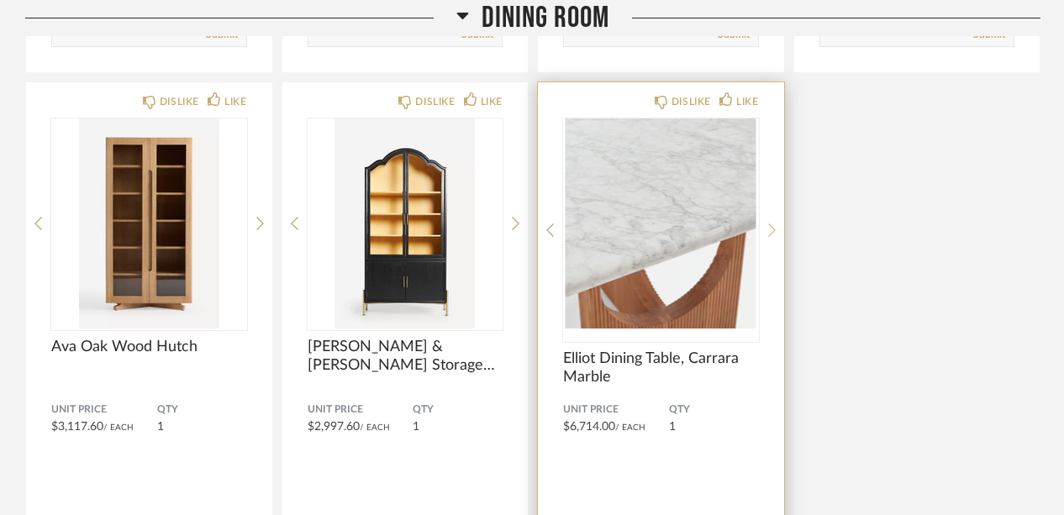
click at [768, 224] on icon at bounding box center [772, 230] width 8 height 15
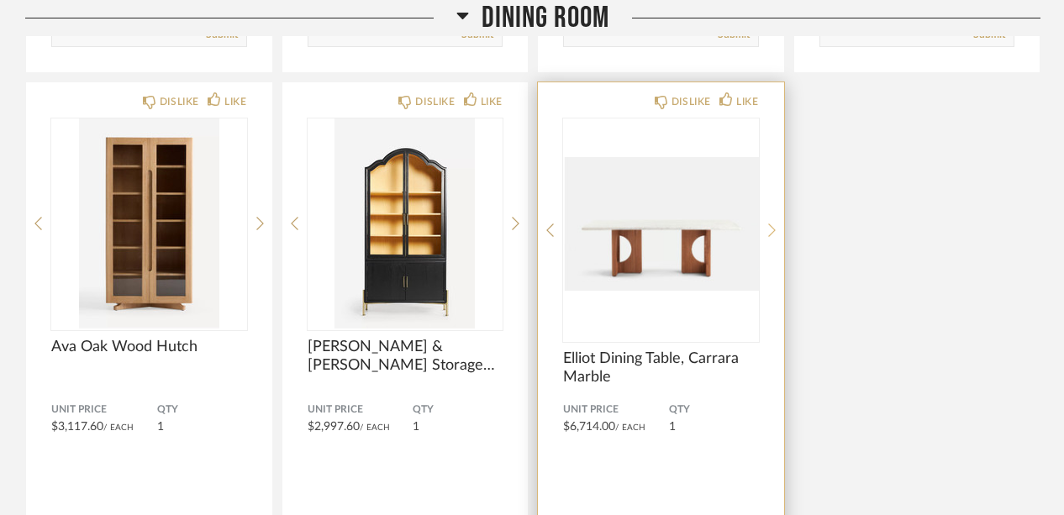
click at [768, 224] on icon at bounding box center [772, 230] width 8 height 15
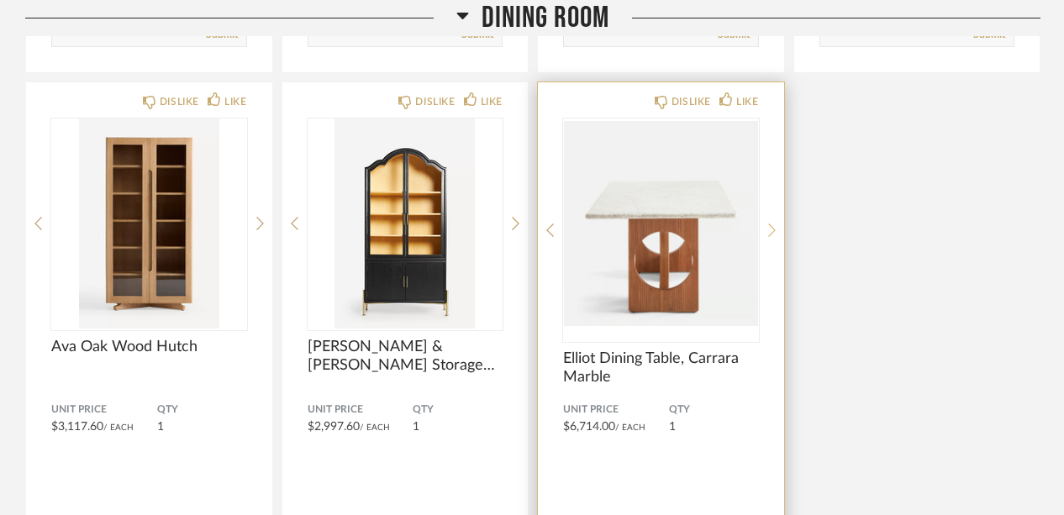
click at [768, 224] on icon at bounding box center [772, 230] width 8 height 15
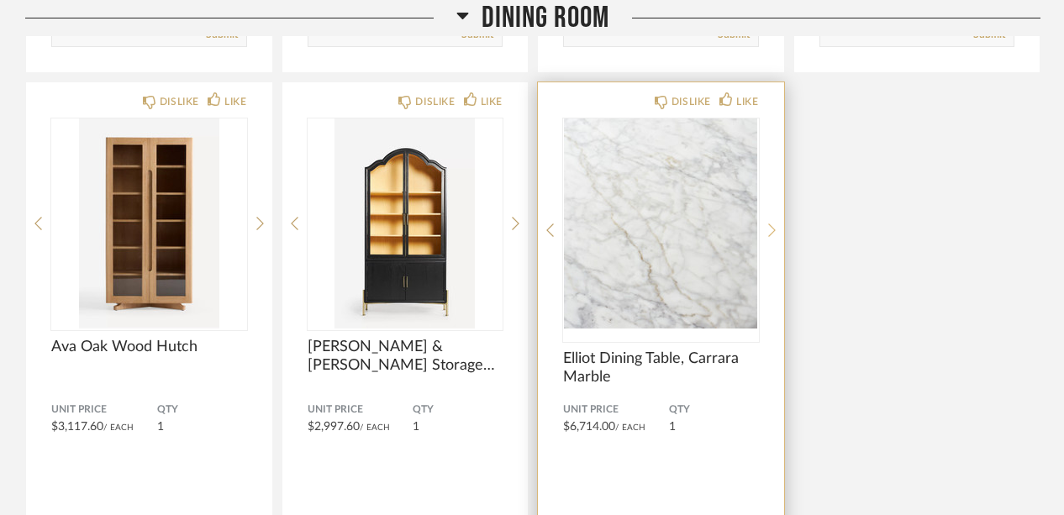
click at [768, 224] on icon at bounding box center [772, 230] width 8 height 15
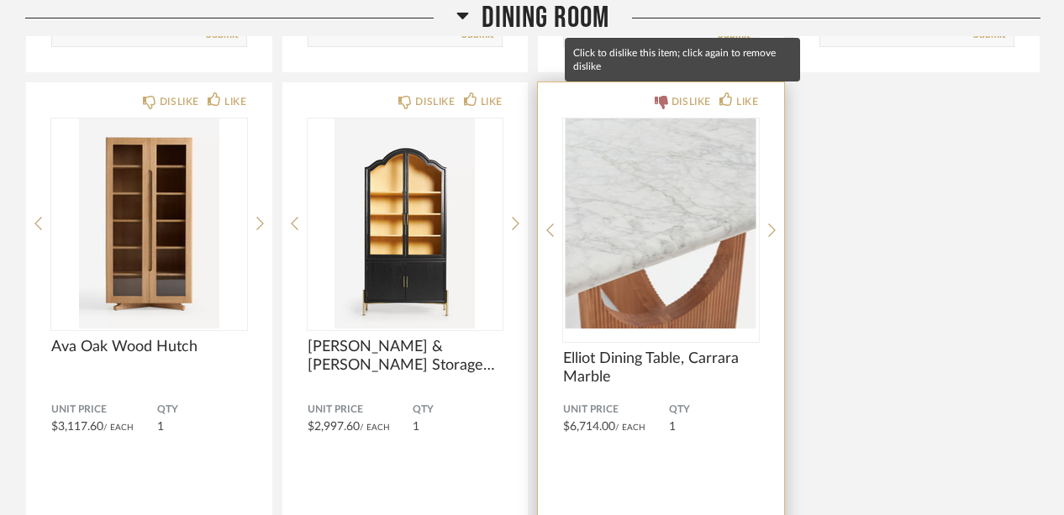
click at [686, 95] on div "DISLIKE" at bounding box center [692, 101] width 40 height 17
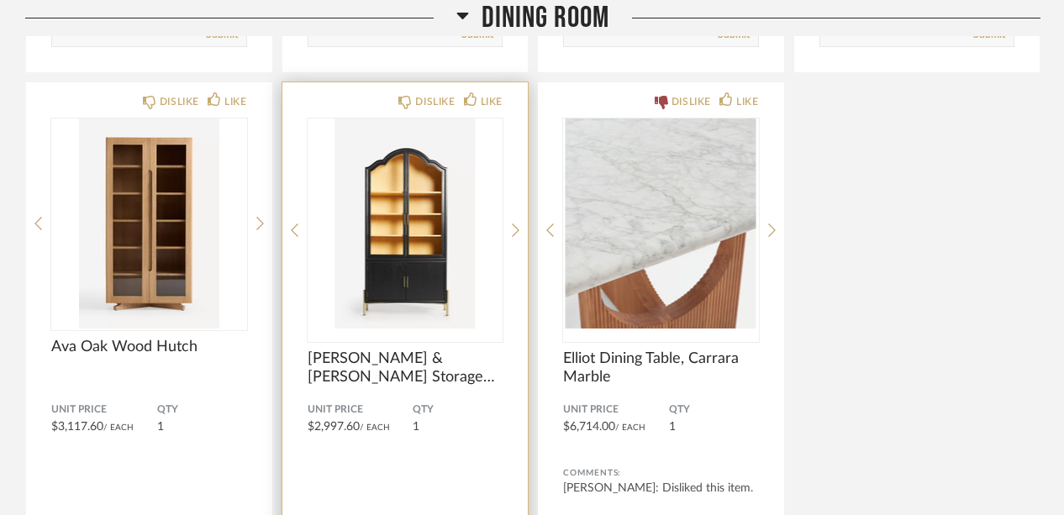
click at [511, 227] on div "DISLIKE LIKE [PERSON_NAME] & [PERSON_NAME] Storage Hutch Unit Price $2,997.60 /…" at bounding box center [405, 341] width 246 height 519
click at [517, 224] on icon at bounding box center [516, 230] width 8 height 15
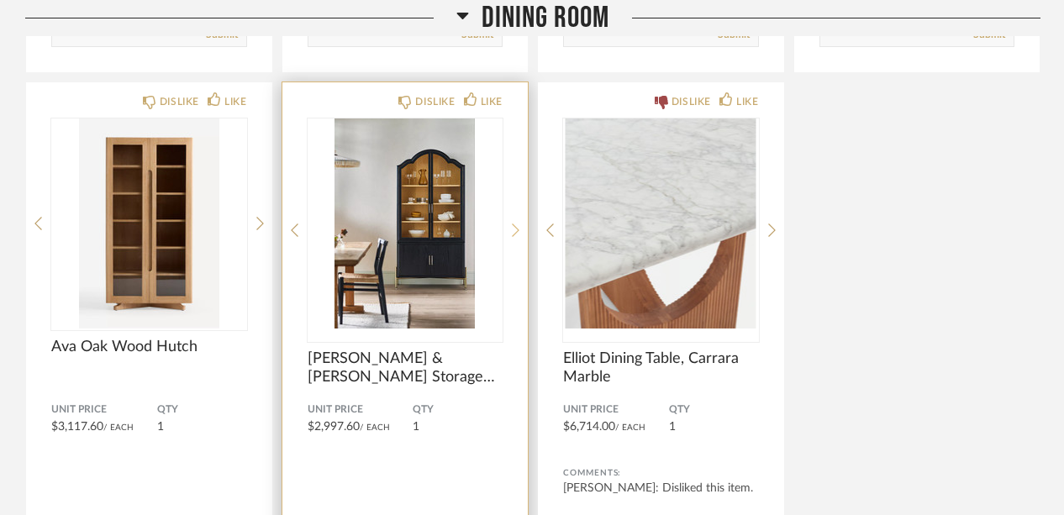
click at [517, 224] on icon at bounding box center [516, 230] width 8 height 15
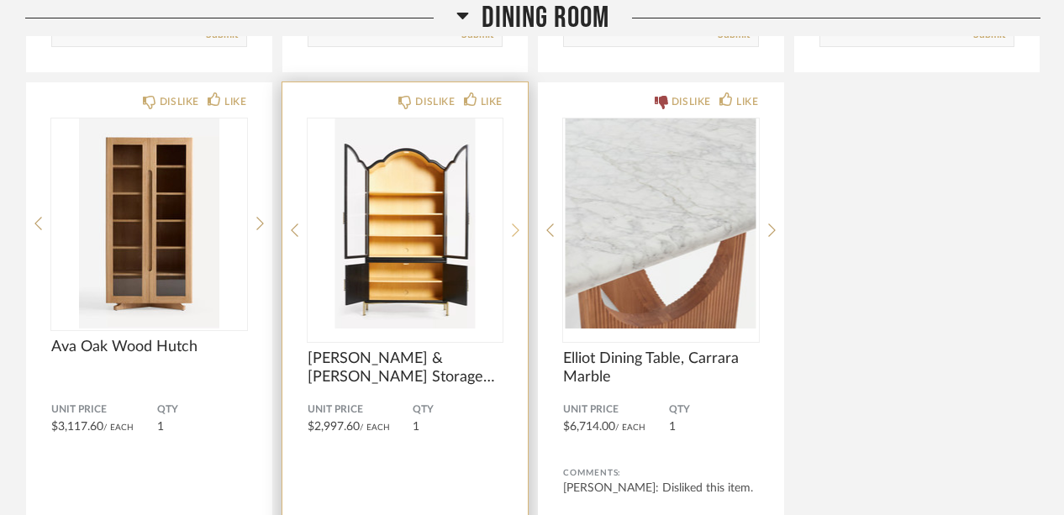
click at [517, 224] on icon at bounding box center [516, 230] width 8 height 15
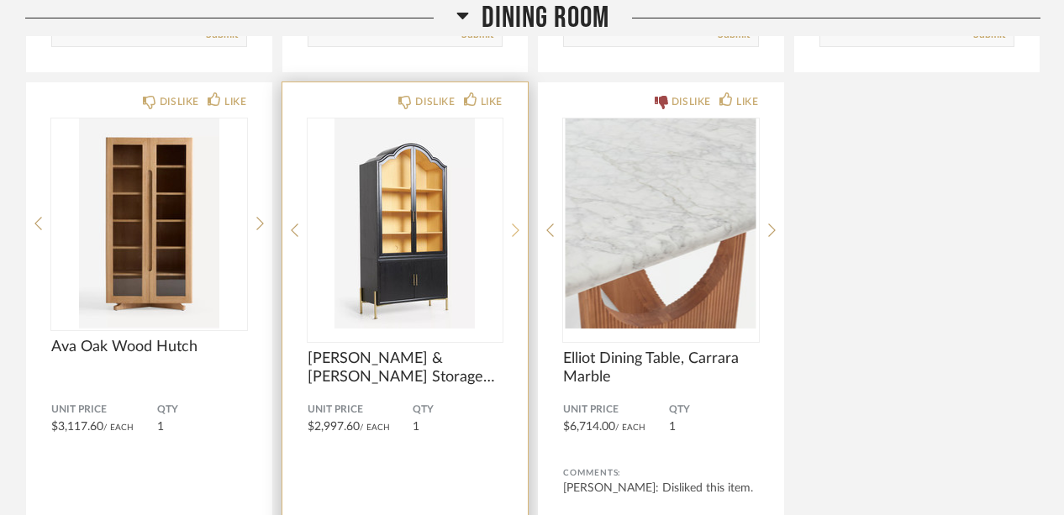
click at [517, 224] on icon at bounding box center [516, 230] width 8 height 15
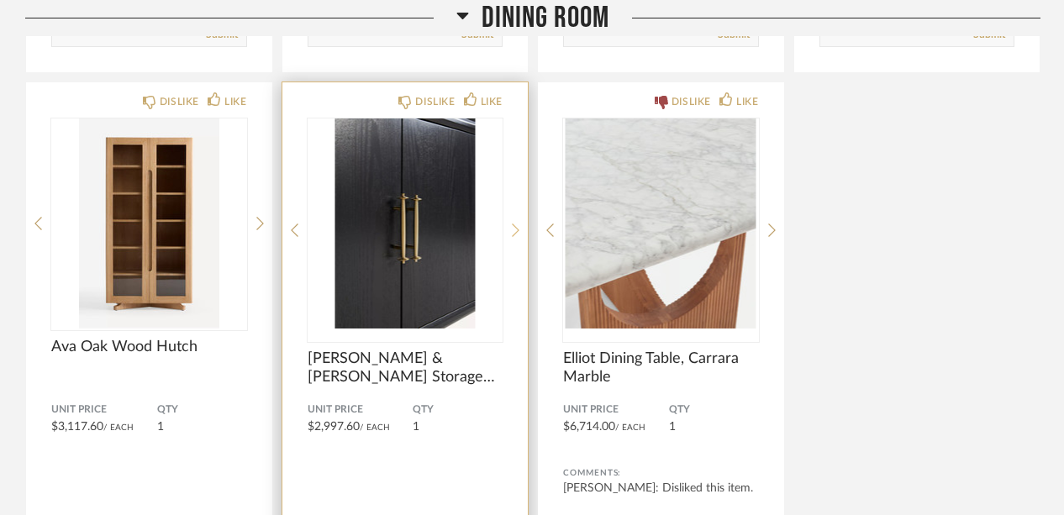
click at [517, 224] on icon at bounding box center [516, 230] width 8 height 15
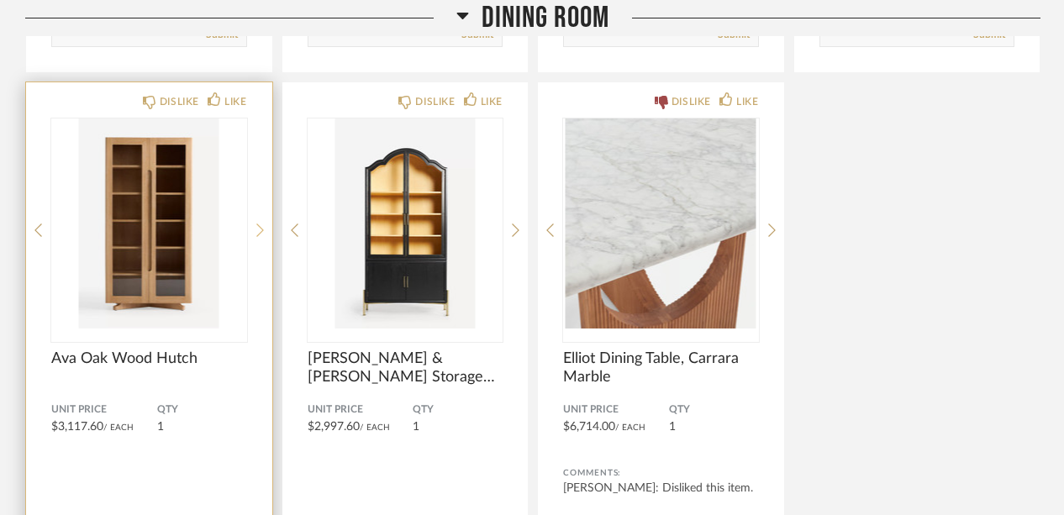
click at [260, 223] on icon at bounding box center [260, 230] width 8 height 15
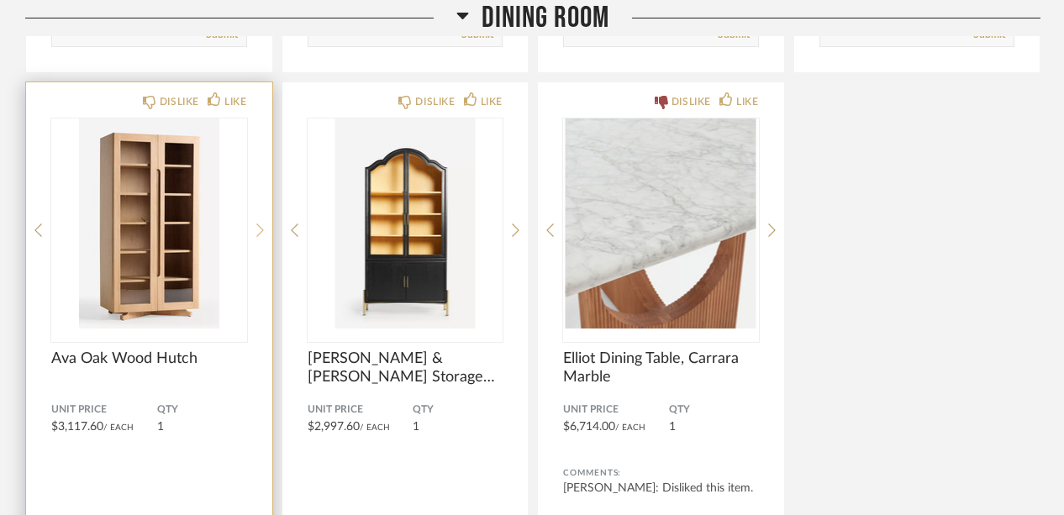
click at [260, 223] on icon at bounding box center [260, 230] width 8 height 15
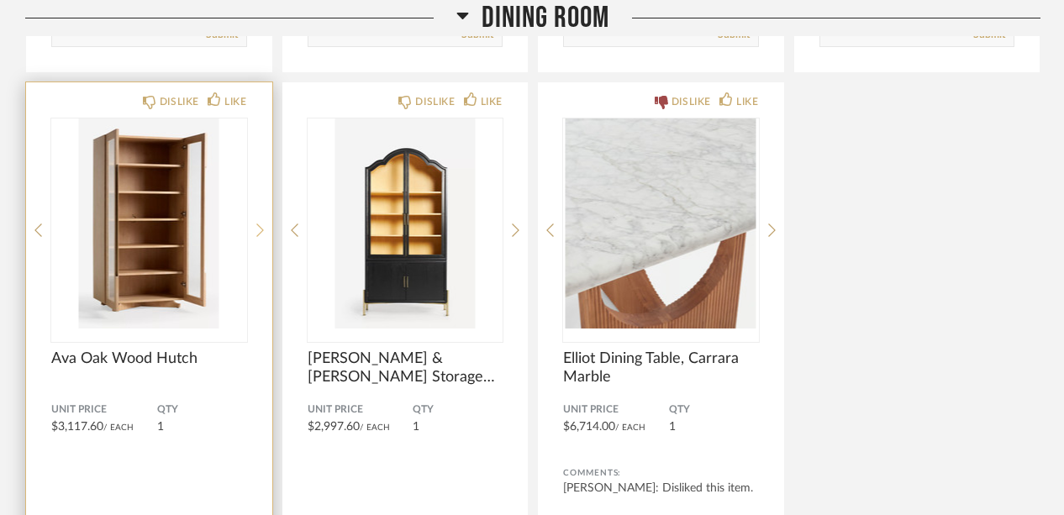
click at [260, 223] on icon at bounding box center [260, 230] width 8 height 15
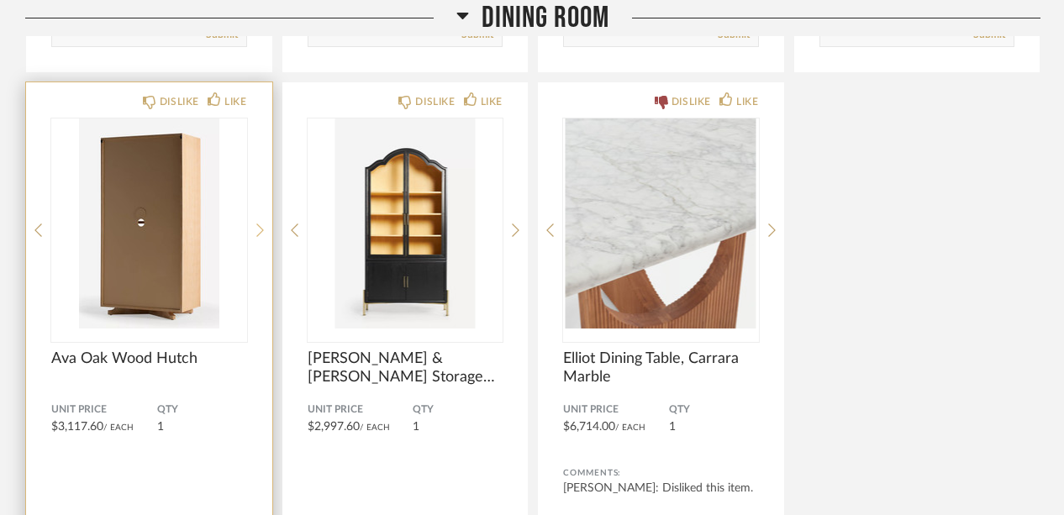
click at [260, 223] on icon at bounding box center [260, 230] width 8 height 15
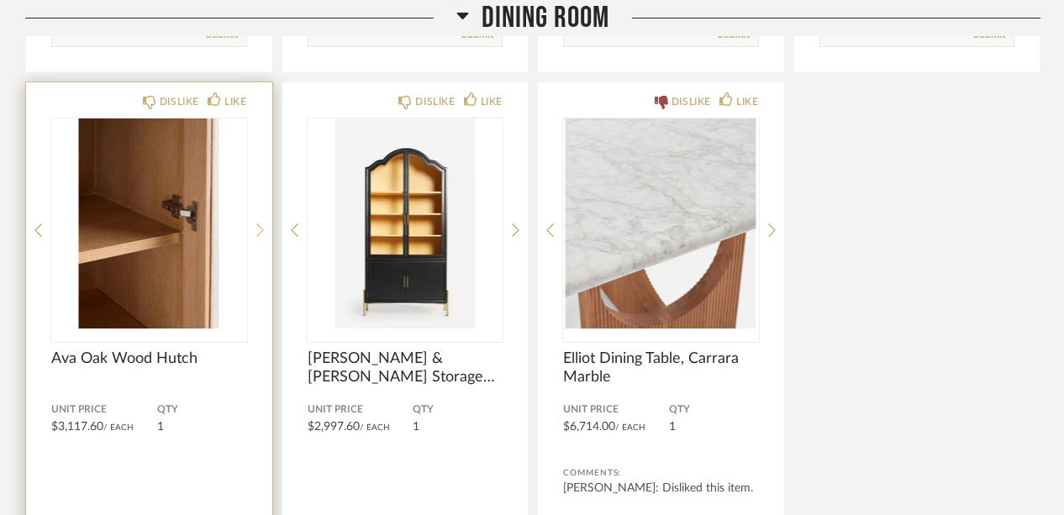
click at [260, 223] on icon at bounding box center [260, 230] width 8 height 15
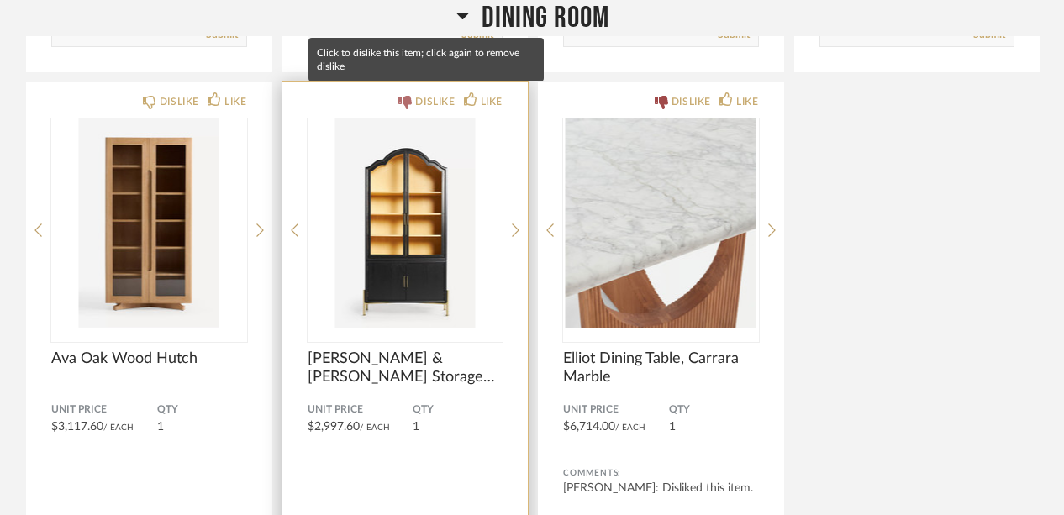
click at [437, 95] on div "DISLIKE" at bounding box center [435, 101] width 40 height 17
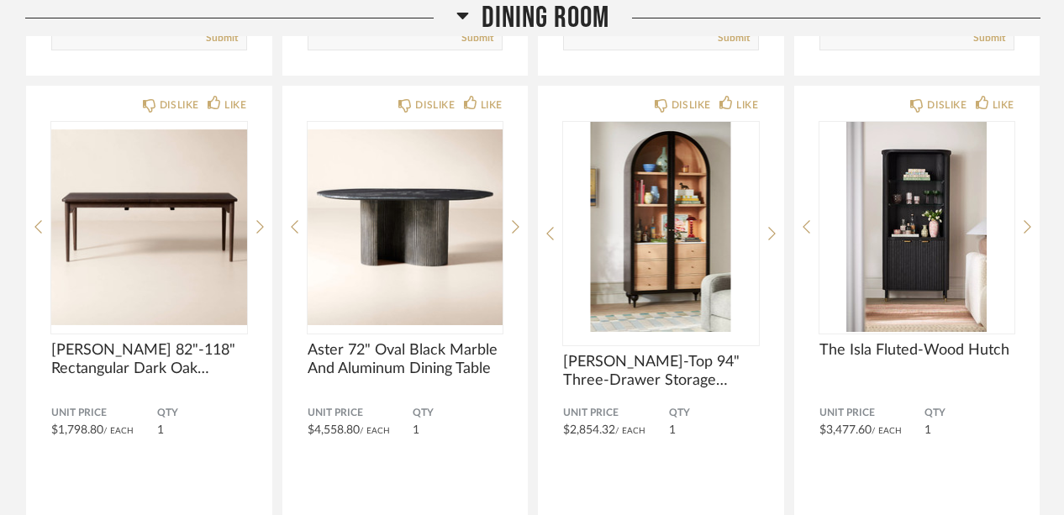
scroll to position [5095, 0]
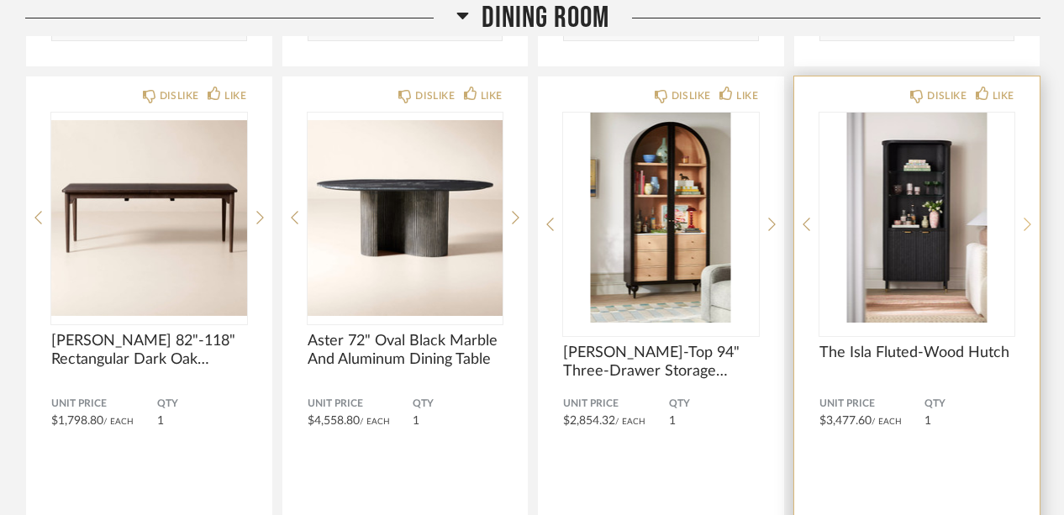
click at [1030, 217] on icon at bounding box center [1028, 224] width 8 height 15
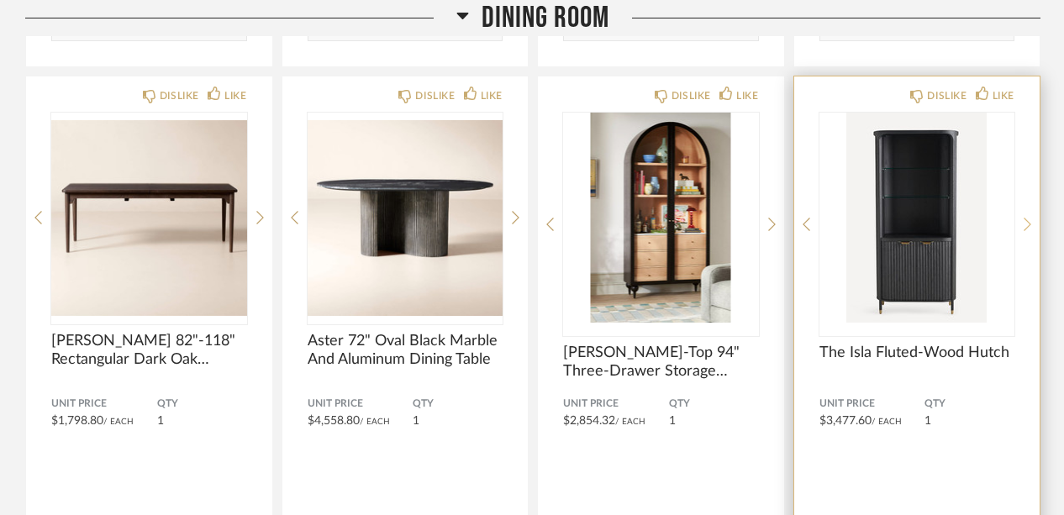
click at [1030, 218] on icon at bounding box center [1028, 224] width 8 height 15
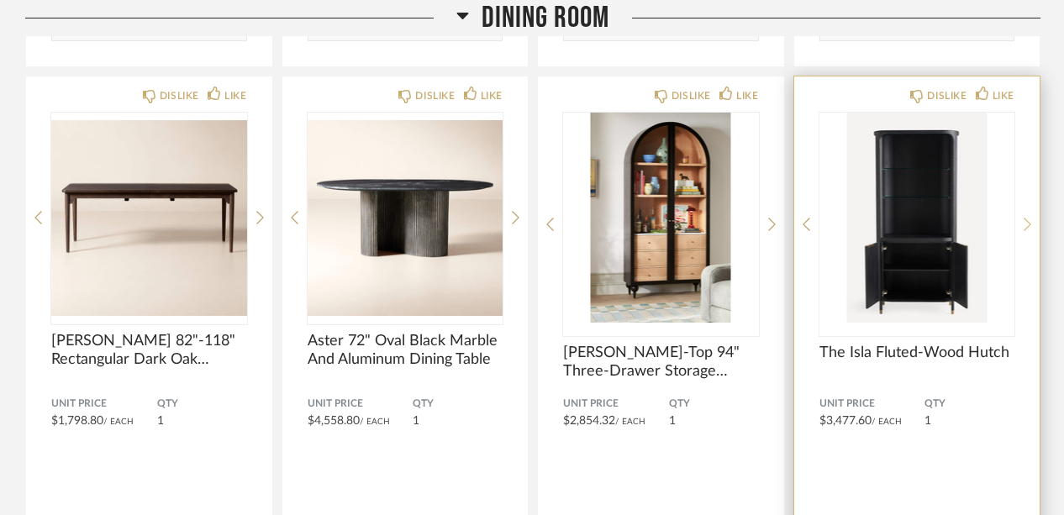
click at [1030, 218] on icon at bounding box center [1028, 224] width 8 height 15
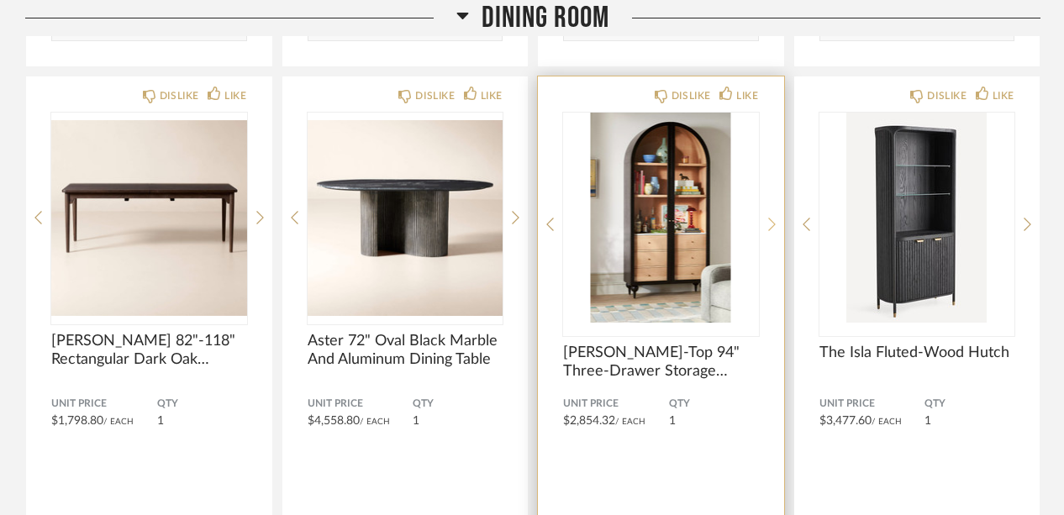
click at [772, 219] on icon at bounding box center [772, 224] width 8 height 15
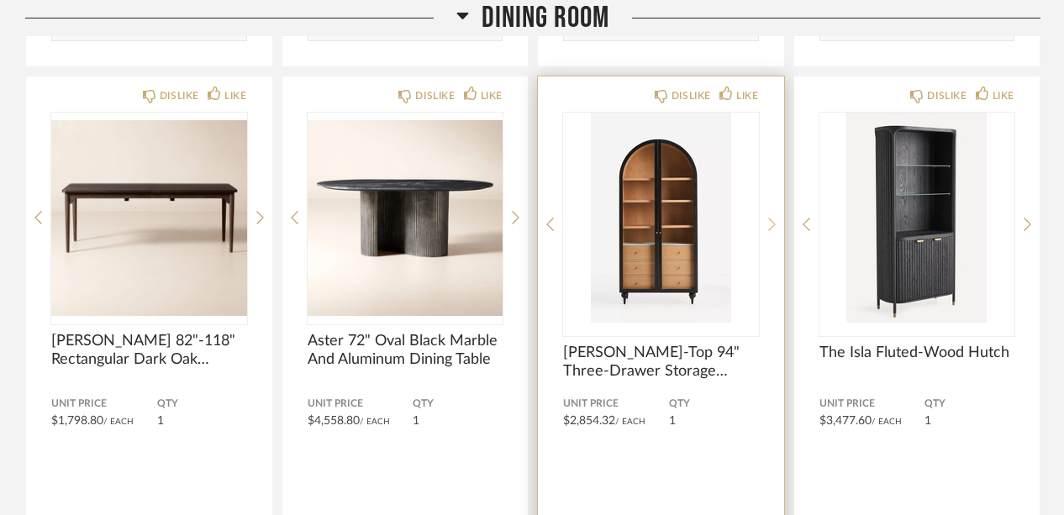
click at [772, 219] on icon at bounding box center [772, 224] width 8 height 15
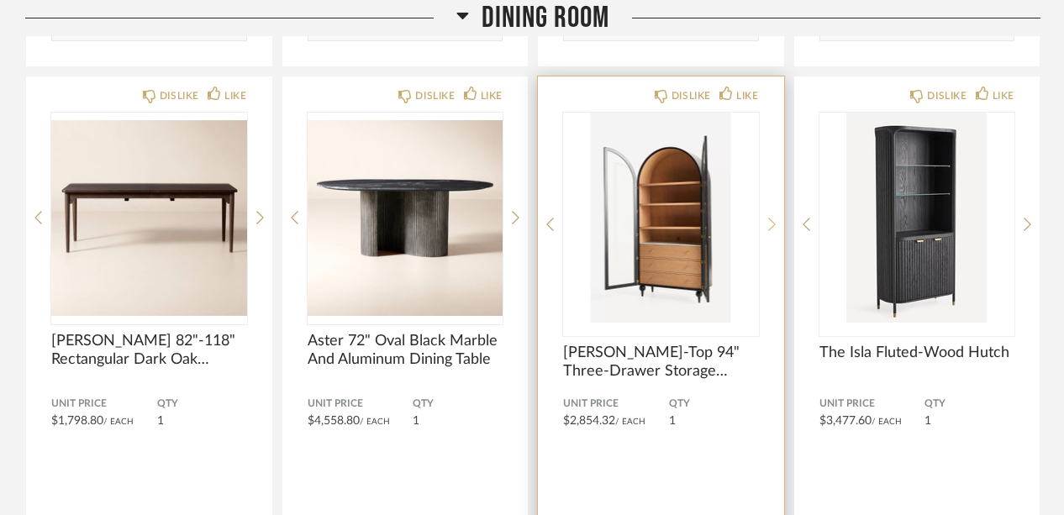
click at [772, 219] on icon at bounding box center [772, 224] width 8 height 15
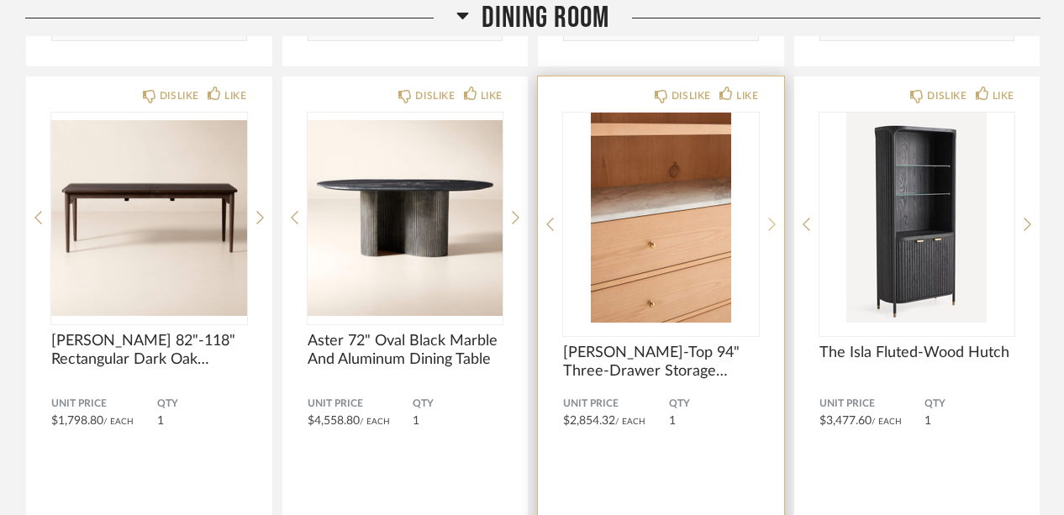
click at [772, 219] on icon at bounding box center [772, 224] width 8 height 15
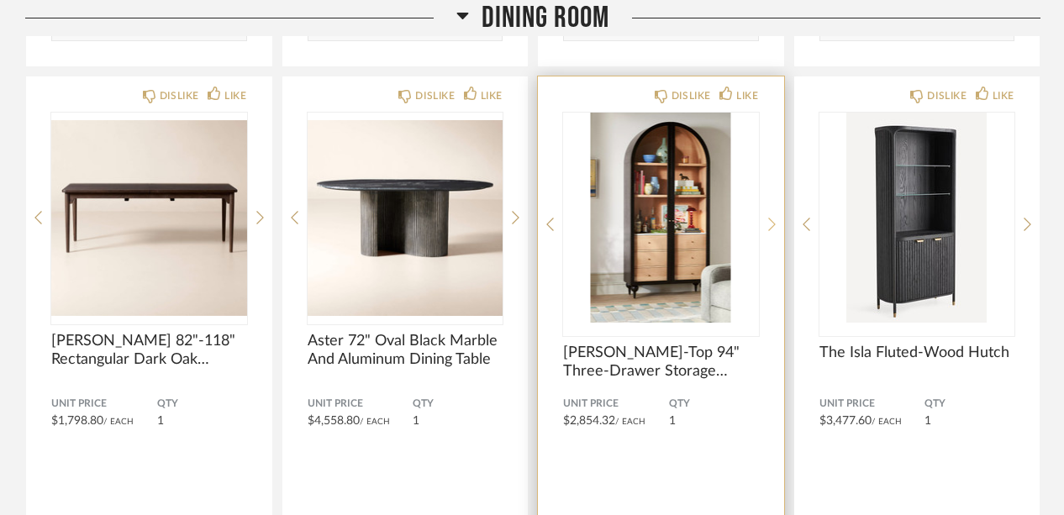
click at [772, 219] on icon at bounding box center [772, 224] width 8 height 15
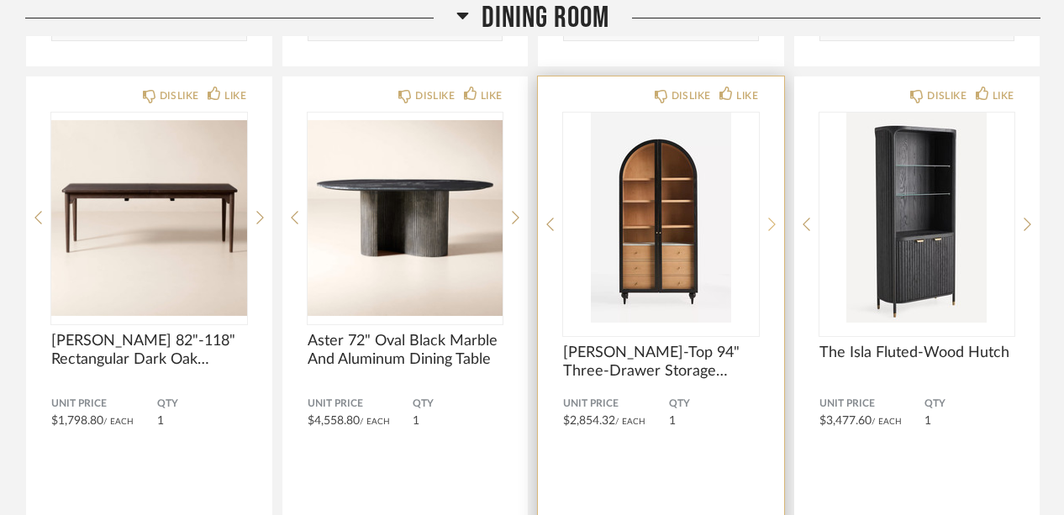
click at [772, 219] on icon at bounding box center [772, 224] width 8 height 15
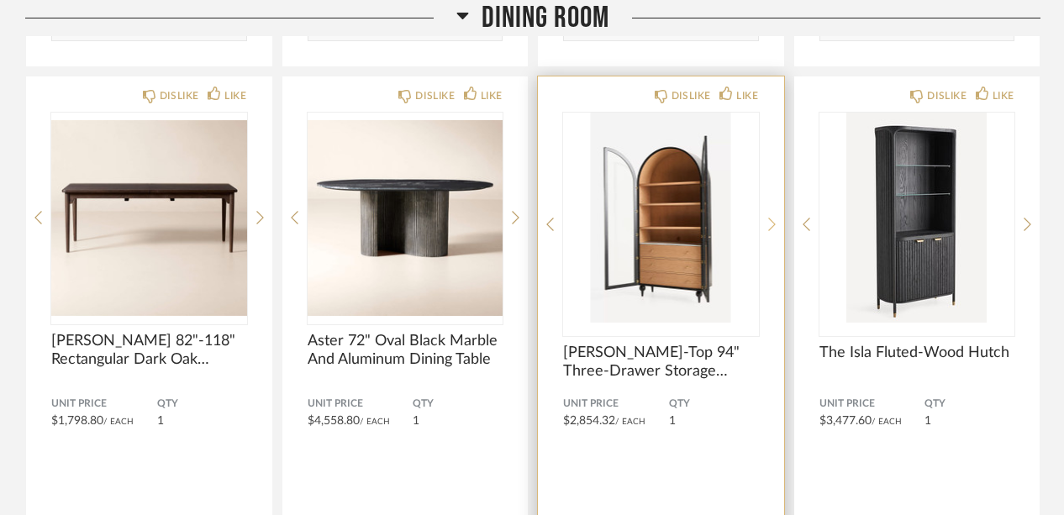
click at [772, 219] on icon at bounding box center [772, 224] width 8 height 15
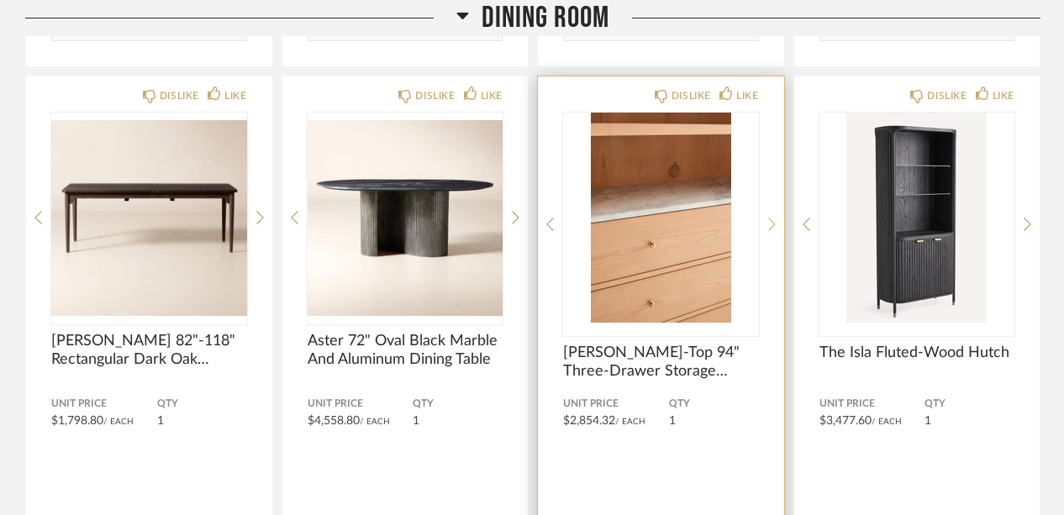
click at [772, 219] on icon at bounding box center [772, 224] width 8 height 15
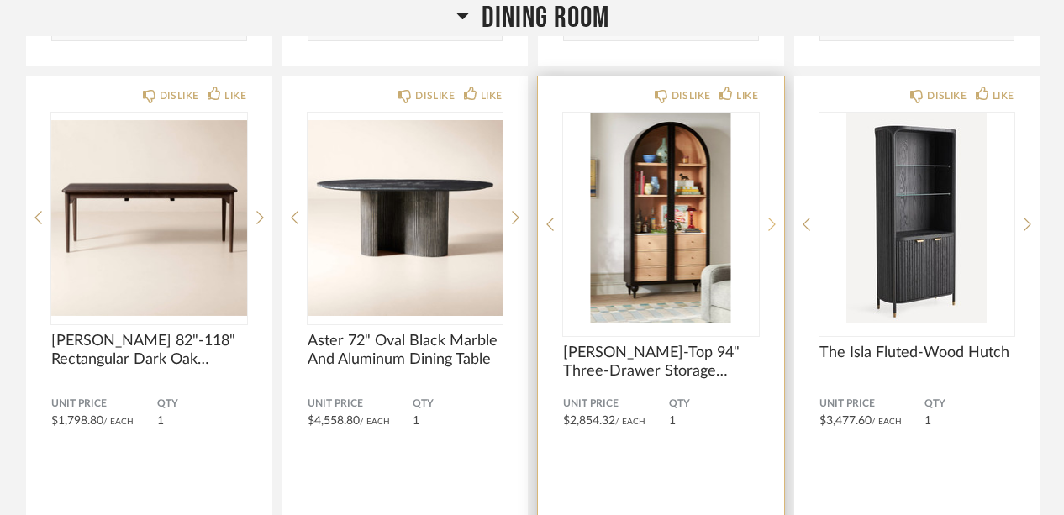
click at [772, 219] on icon at bounding box center [772, 224] width 8 height 15
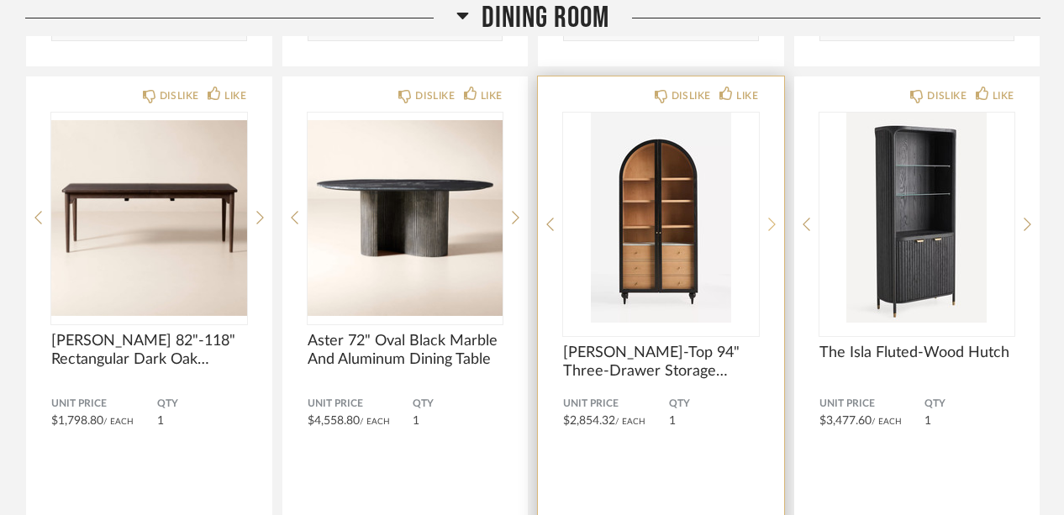
click at [772, 219] on icon at bounding box center [772, 224] width 8 height 15
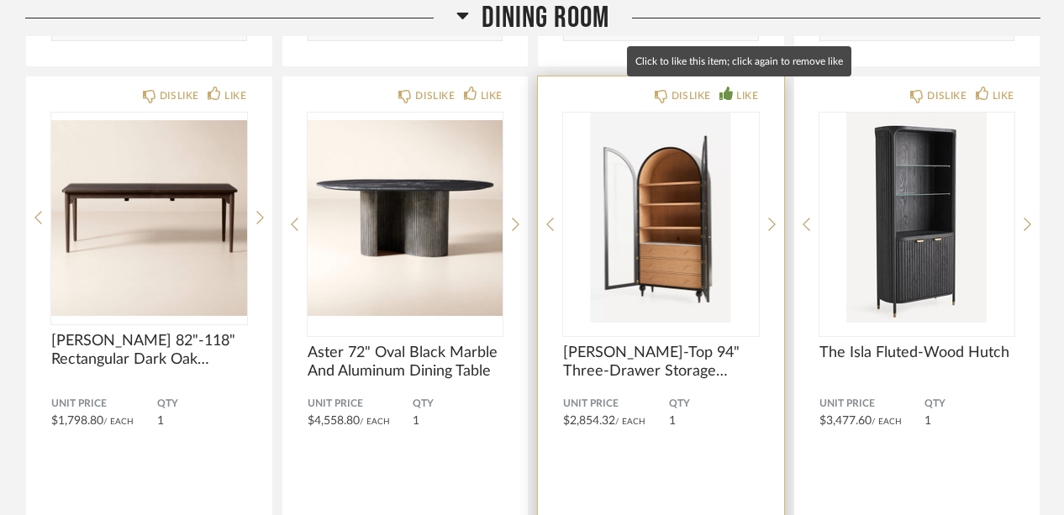
click at [745, 93] on div "LIKE" at bounding box center [747, 95] width 22 height 17
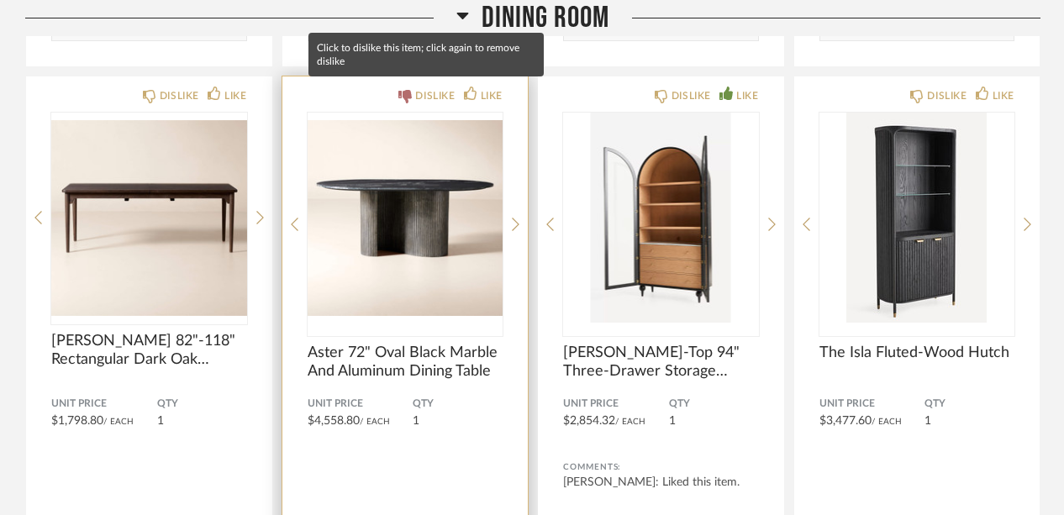
click at [439, 92] on div "DISLIKE" at bounding box center [435, 95] width 40 height 17
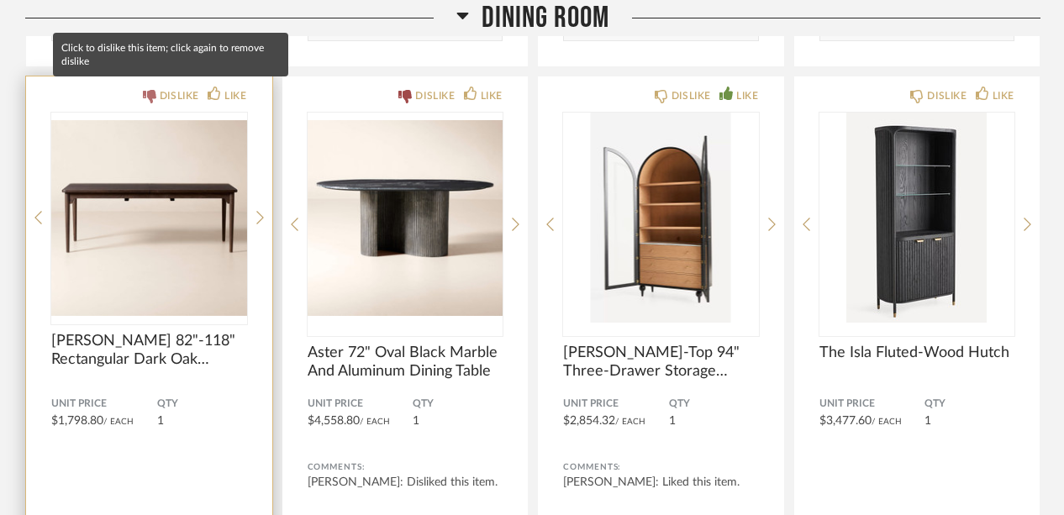
click at [192, 95] on div "DISLIKE" at bounding box center [180, 95] width 40 height 17
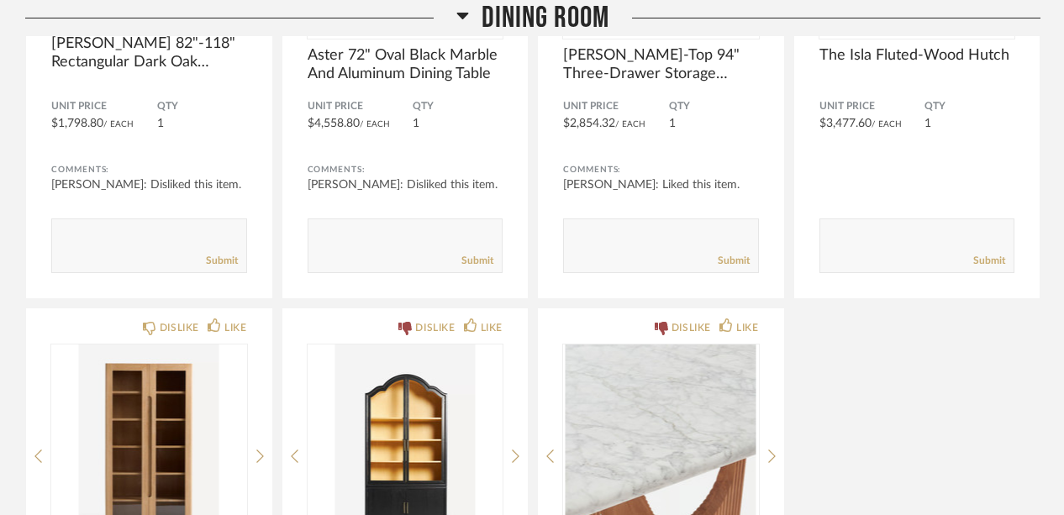
scroll to position [5601, 0]
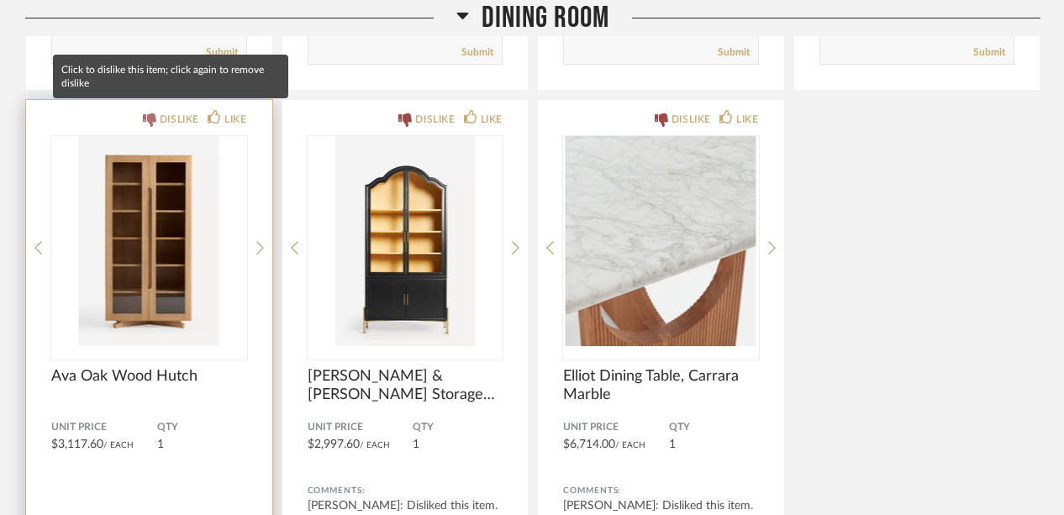
click at [178, 117] on div "DISLIKE" at bounding box center [180, 119] width 40 height 17
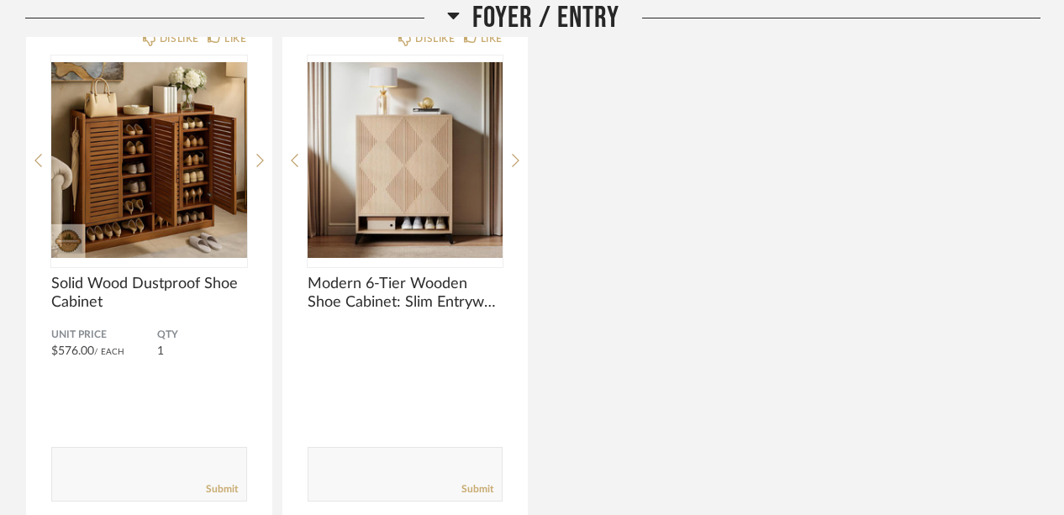
scroll to position [6312, 0]
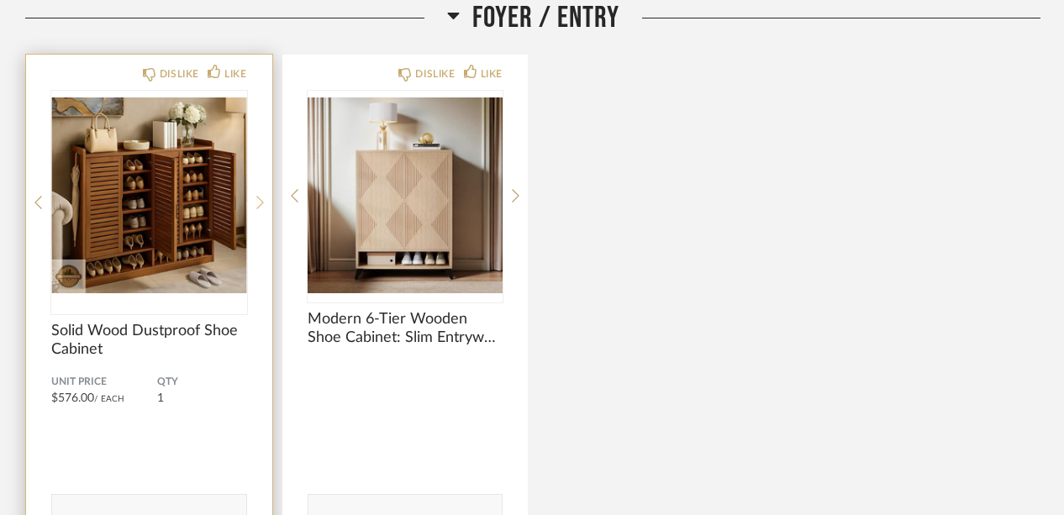
click at [261, 196] on icon at bounding box center [260, 202] width 8 height 15
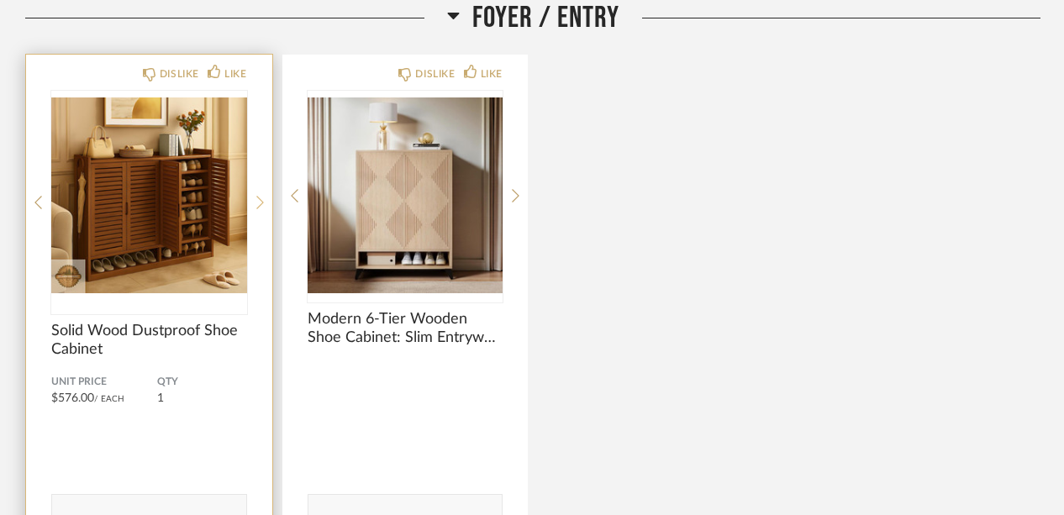
click at [261, 196] on icon at bounding box center [260, 202] width 8 height 15
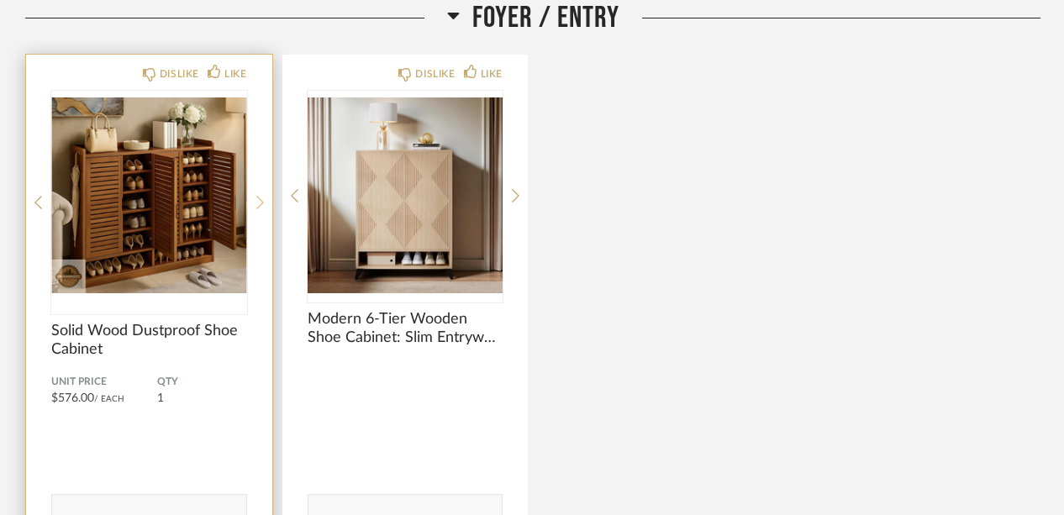
click at [261, 196] on icon at bounding box center [260, 202] width 8 height 15
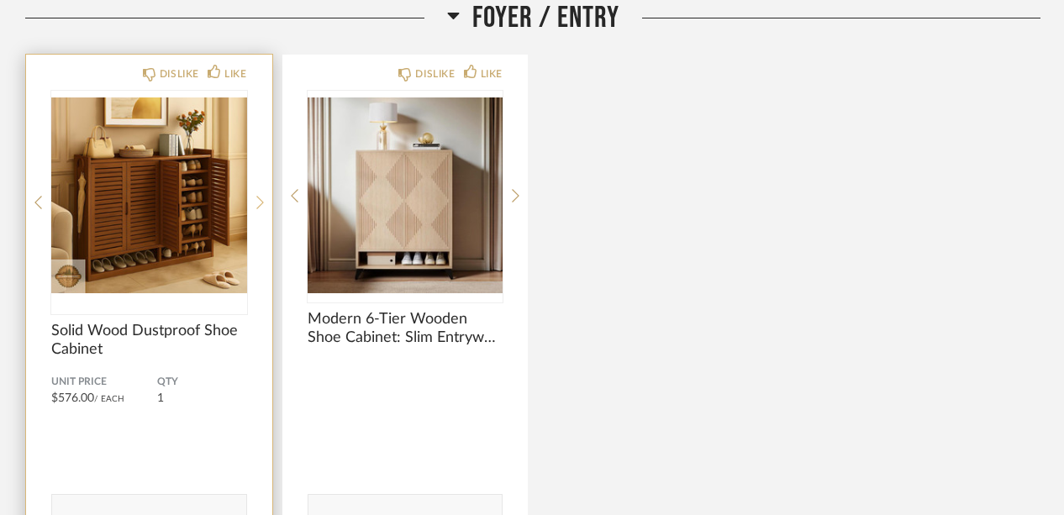
click at [261, 196] on icon at bounding box center [260, 202] width 8 height 15
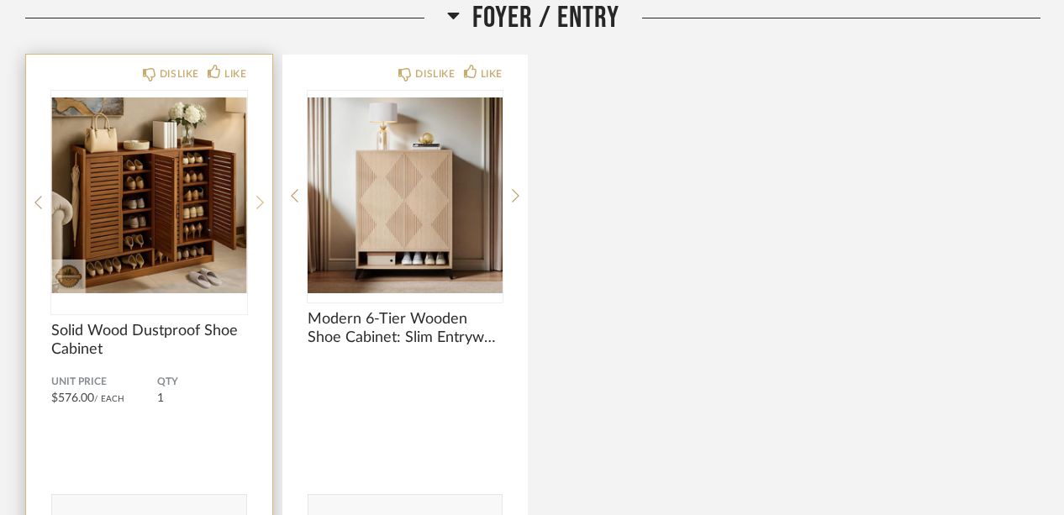
click at [261, 196] on icon at bounding box center [260, 202] width 8 height 15
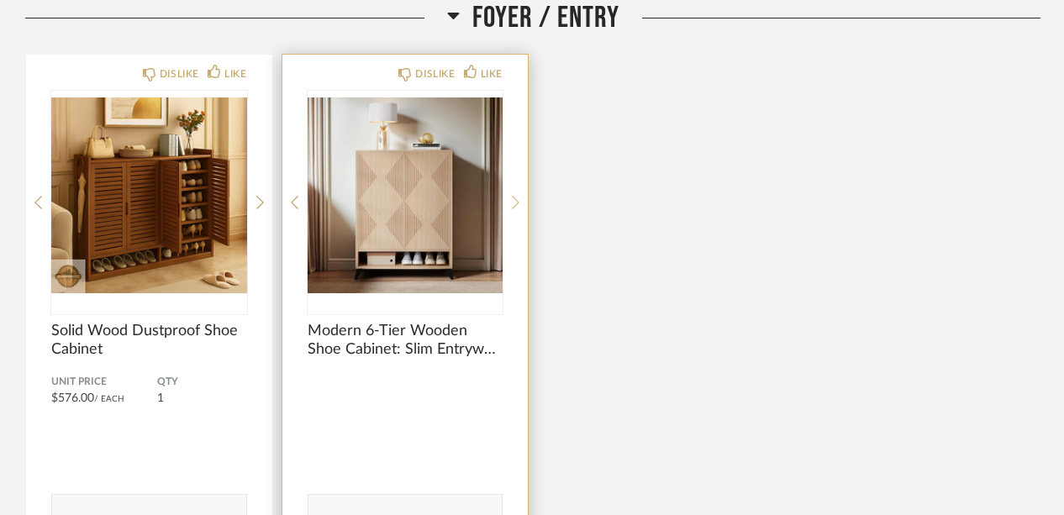
click at [518, 196] on icon at bounding box center [516, 202] width 8 height 13
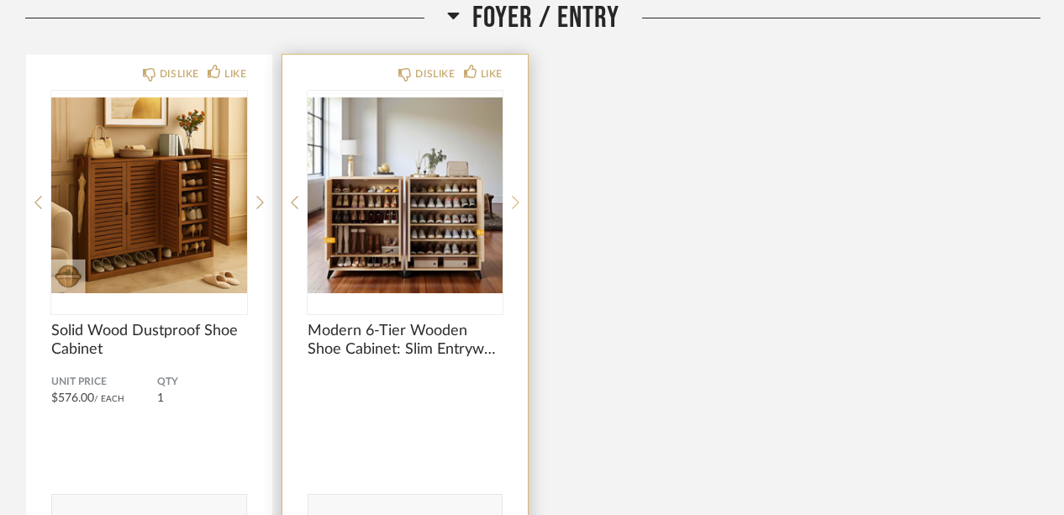
click at [518, 196] on icon at bounding box center [516, 202] width 8 height 13
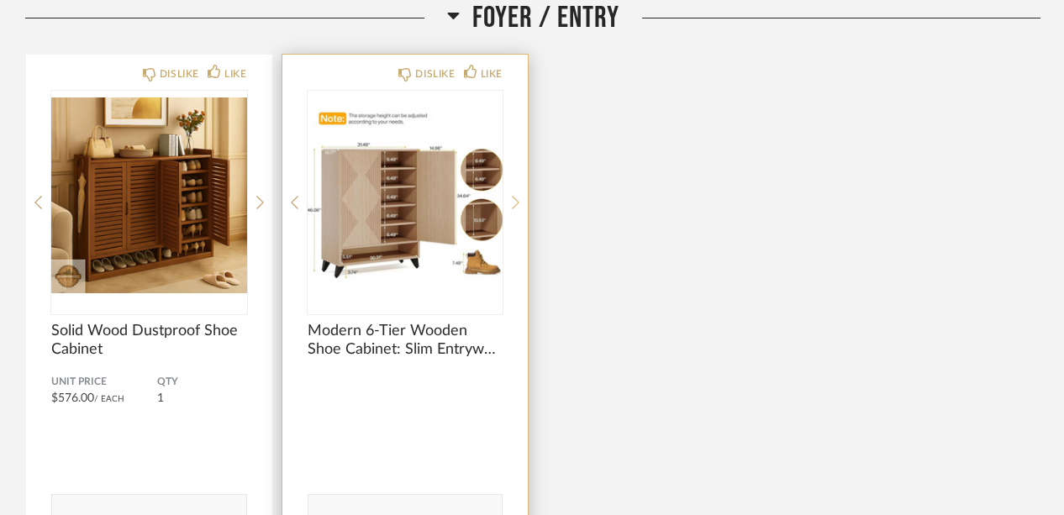
click at [518, 196] on icon at bounding box center [516, 202] width 8 height 13
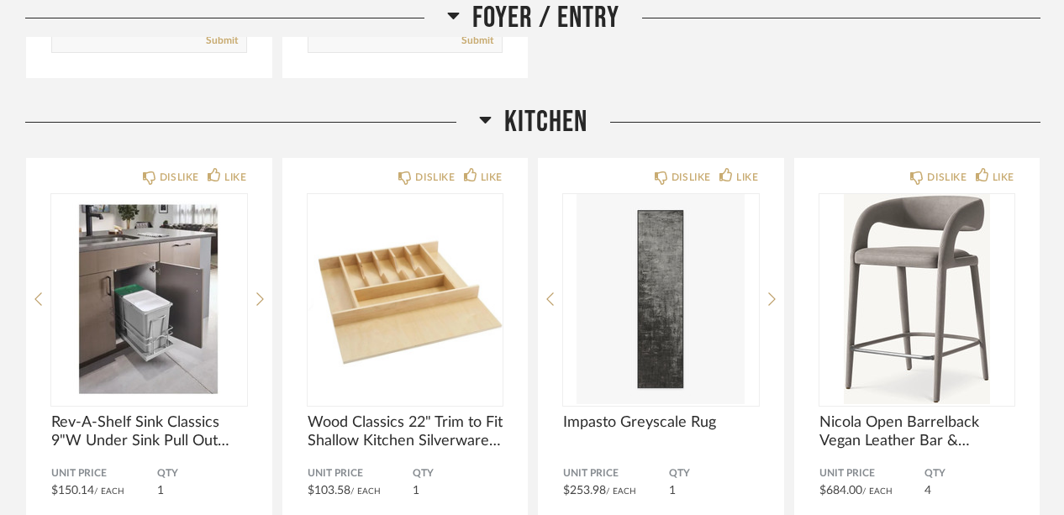
scroll to position [6790, 0]
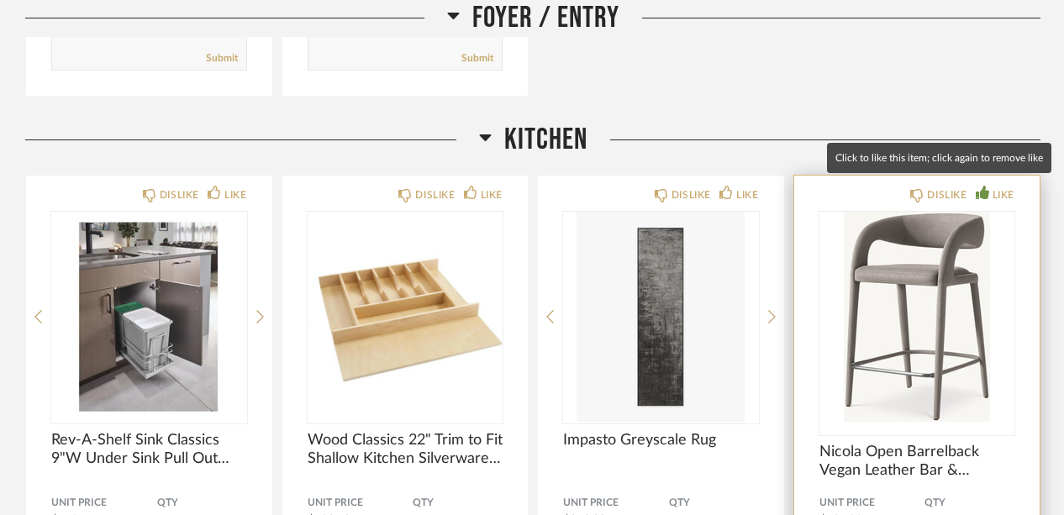
click at [997, 187] on div "LIKE" at bounding box center [1004, 195] width 22 height 17
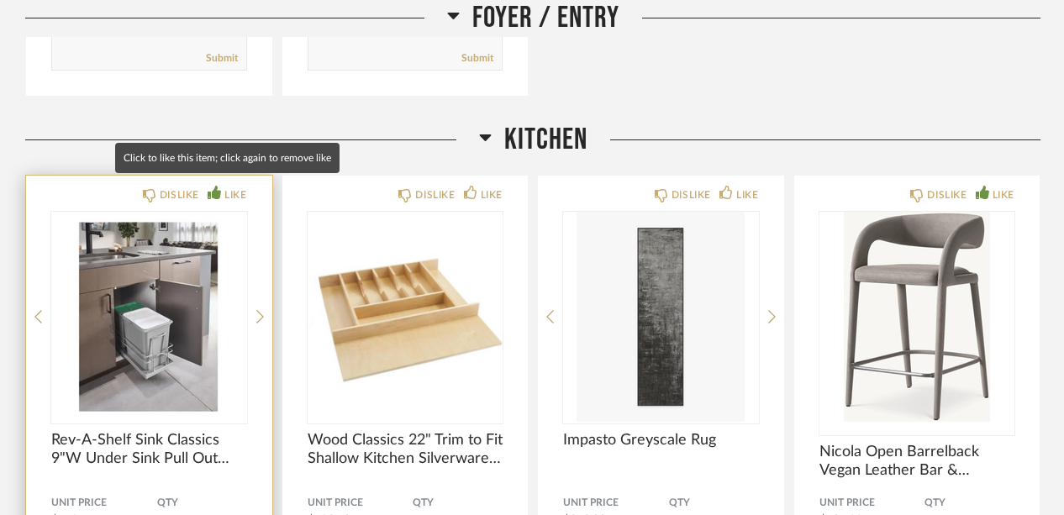
click at [234, 187] on div "LIKE" at bounding box center [235, 195] width 22 height 17
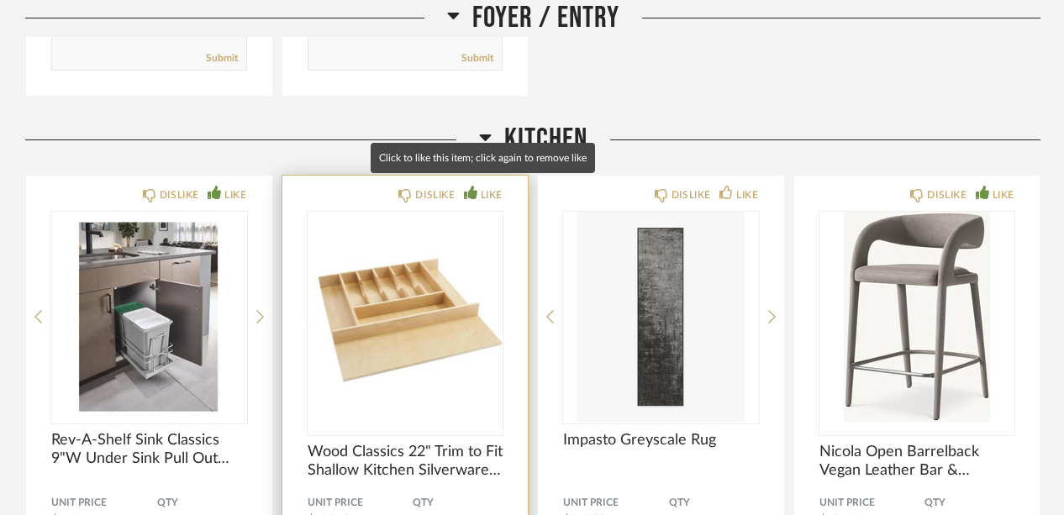
click at [487, 187] on div "LIKE" at bounding box center [492, 195] width 22 height 17
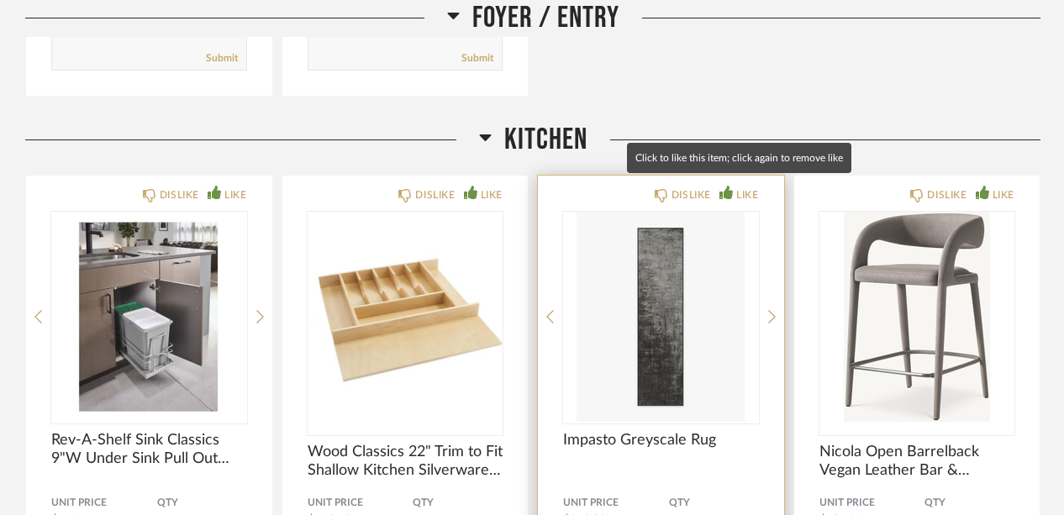
click at [745, 187] on div "LIKE" at bounding box center [747, 195] width 22 height 17
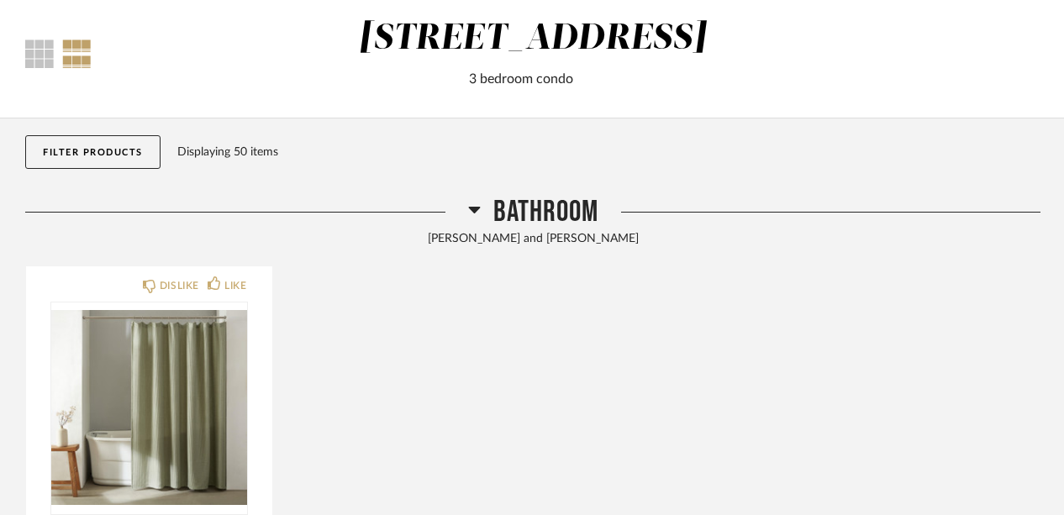
scroll to position [0, 0]
